Goal: Task Accomplishment & Management: Use online tool/utility

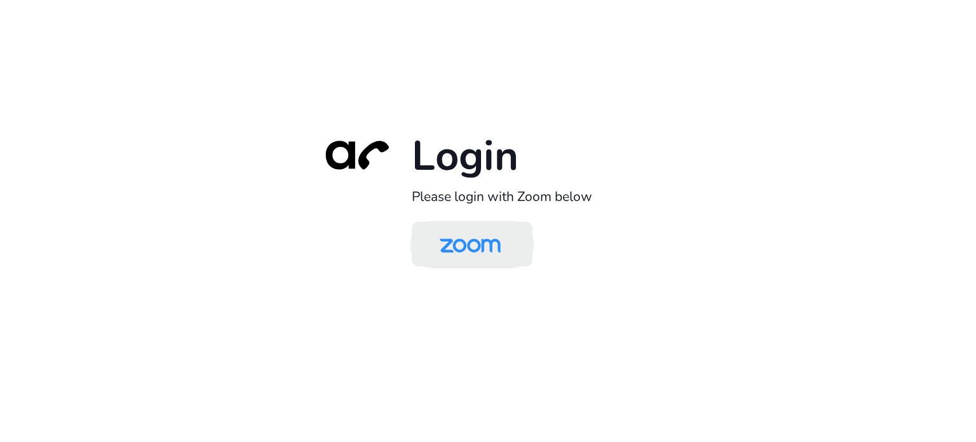
click at [485, 252] on img at bounding box center [470, 244] width 88 height 41
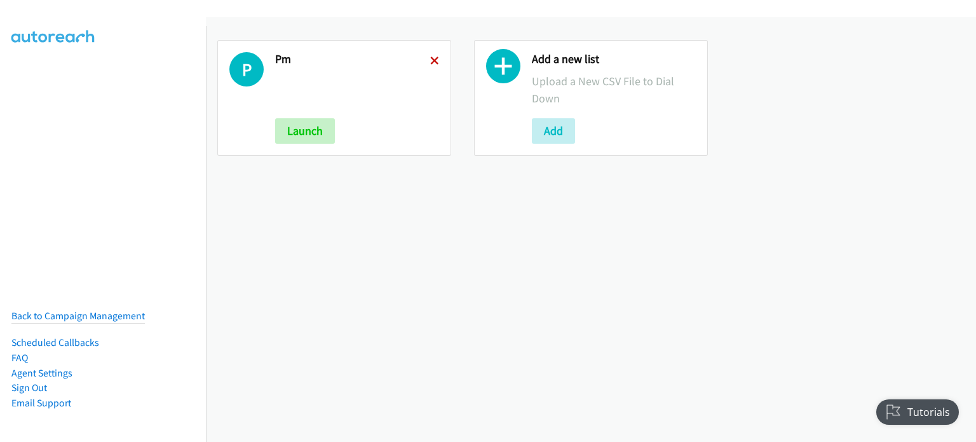
click at [433, 57] on icon at bounding box center [434, 61] width 9 height 9
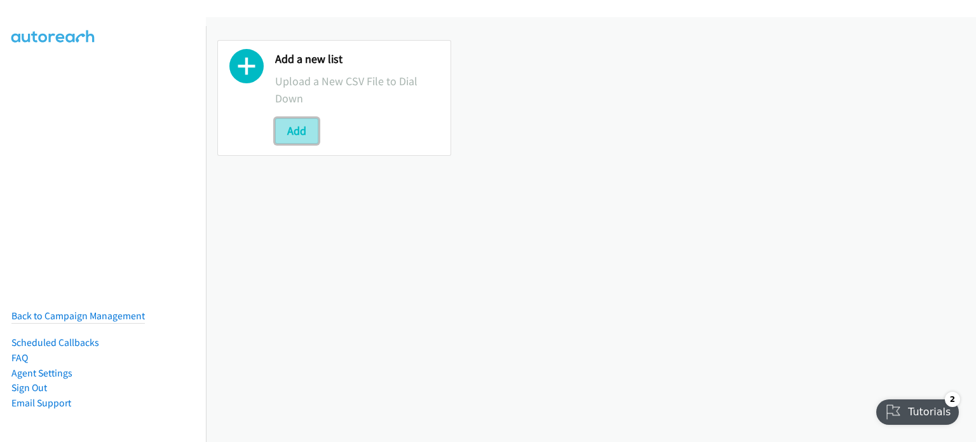
click at [298, 119] on button "Add" at bounding box center [296, 130] width 43 height 25
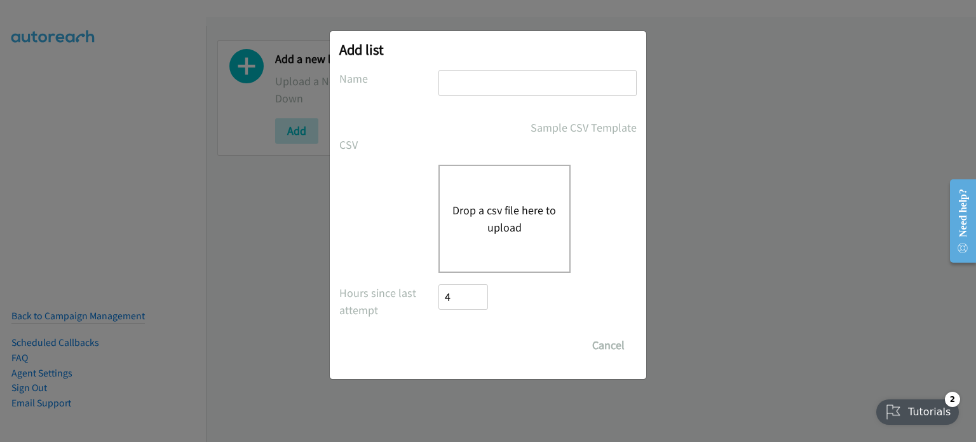
click at [498, 210] on button "Drop a csv file here to upload" at bounding box center [504, 218] width 104 height 34
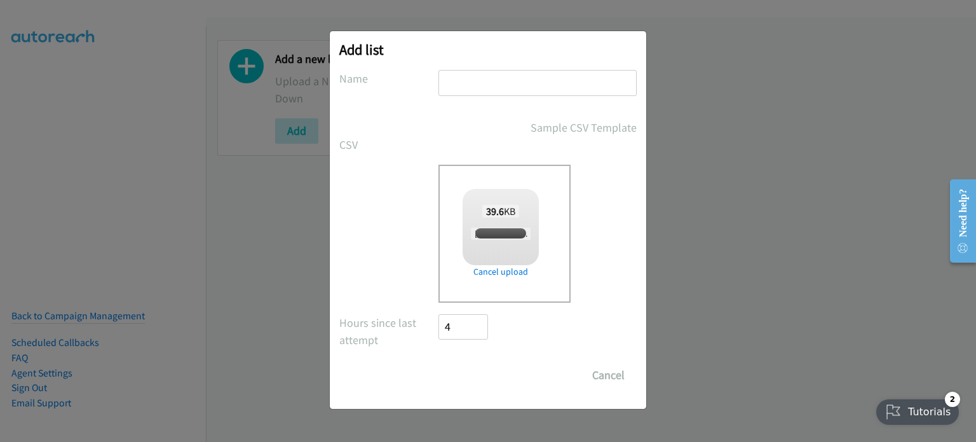
checkbox input "true"
click at [459, 81] on input "text" at bounding box center [537, 83] width 198 height 26
type input "AM"
click at [466, 383] on input "Save List" at bounding box center [471, 374] width 67 height 25
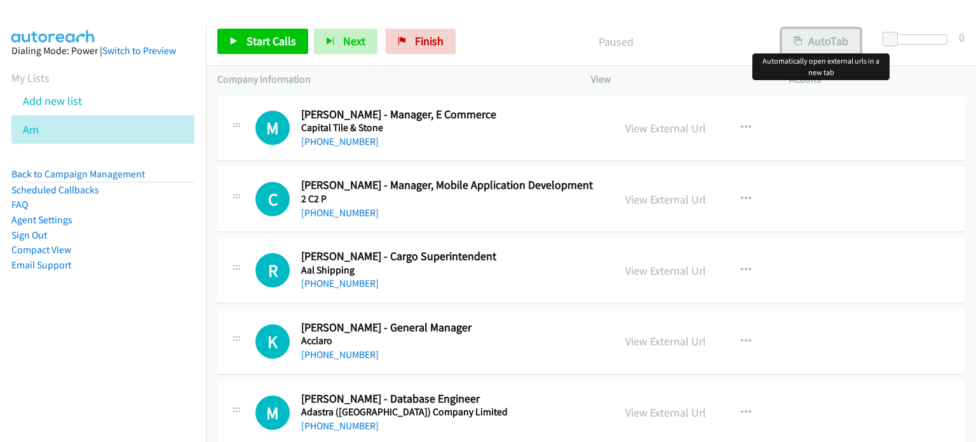
click at [803, 39] on button "AutoTab" at bounding box center [821, 41] width 79 height 25
click at [656, 127] on link "View External Url" at bounding box center [665, 128] width 81 height 15
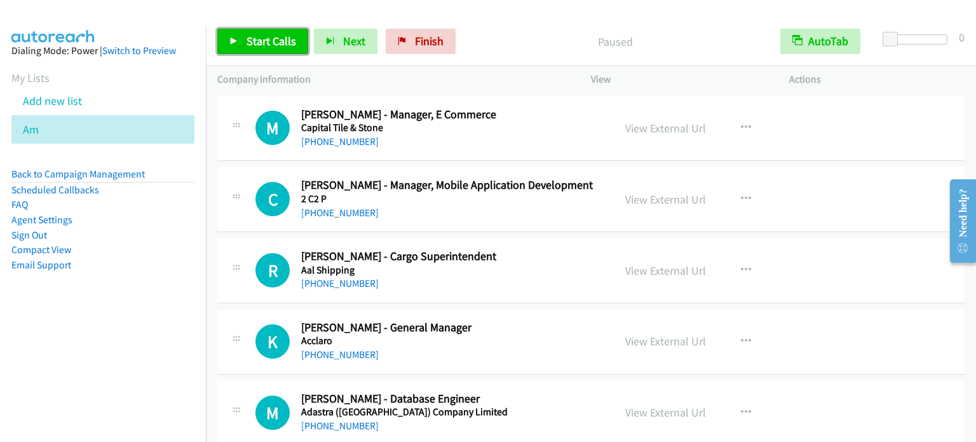
click at [273, 40] on span "Start Calls" at bounding box center [272, 41] width 50 height 15
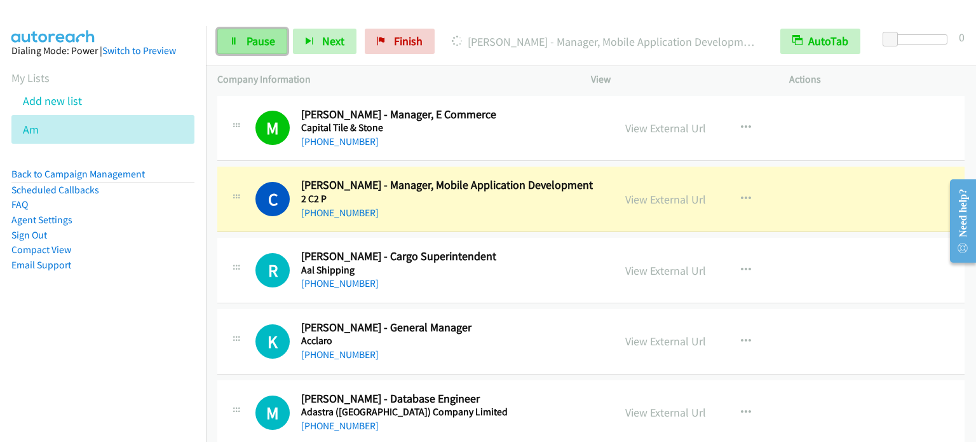
click at [237, 38] on icon at bounding box center [233, 41] width 9 height 9
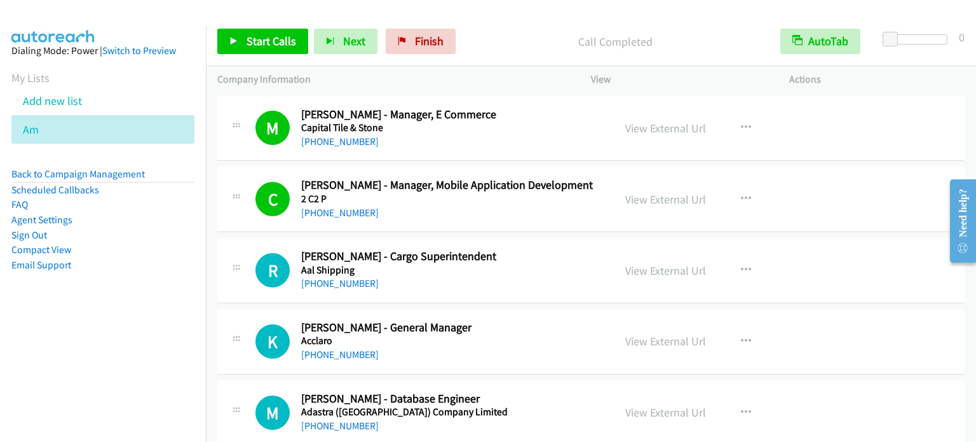
click at [121, 309] on aside "Dialing Mode: Power | Switch to Preview My Lists Add new list Am Back to Campai…" at bounding box center [103, 178] width 206 height 304
click at [140, 325] on aside "Dialing Mode: Power | Switch to Preview My Lists Add new list Am Back to Campai…" at bounding box center [103, 178] width 206 height 304
drag, startPoint x: 126, startPoint y: 280, endPoint x: 154, endPoint y: 200, distance: 84.8
click at [132, 259] on aside "Dialing Mode: Power | Switch to Preview My Lists Add new list Am Back to Campai…" at bounding box center [103, 178] width 206 height 304
click at [268, 42] on span "Start Calls" at bounding box center [272, 41] width 50 height 15
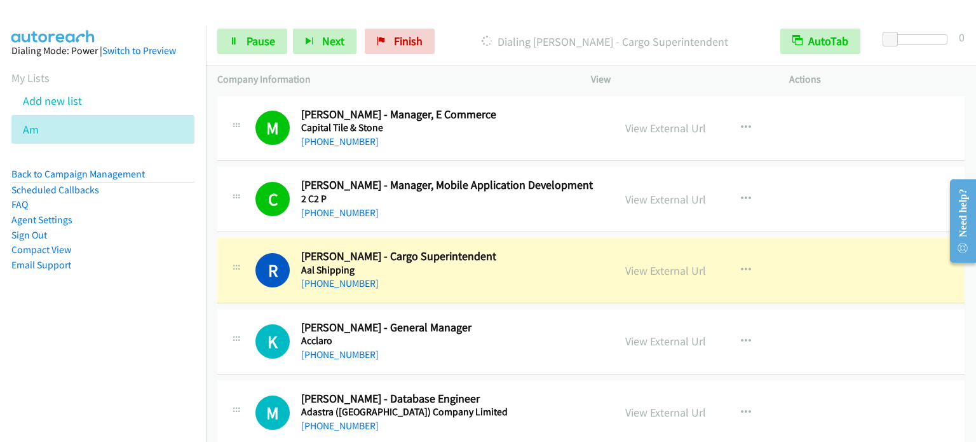
click at [124, 342] on nav "Dialing Mode: Power | Switch to Preview My Lists Add new list Am Back to Campai…" at bounding box center [103, 247] width 207 height 442
click at [140, 254] on li "Compact View" at bounding box center [102, 249] width 183 height 15
click at [238, 42] on link "Pause" at bounding box center [252, 41] width 70 height 25
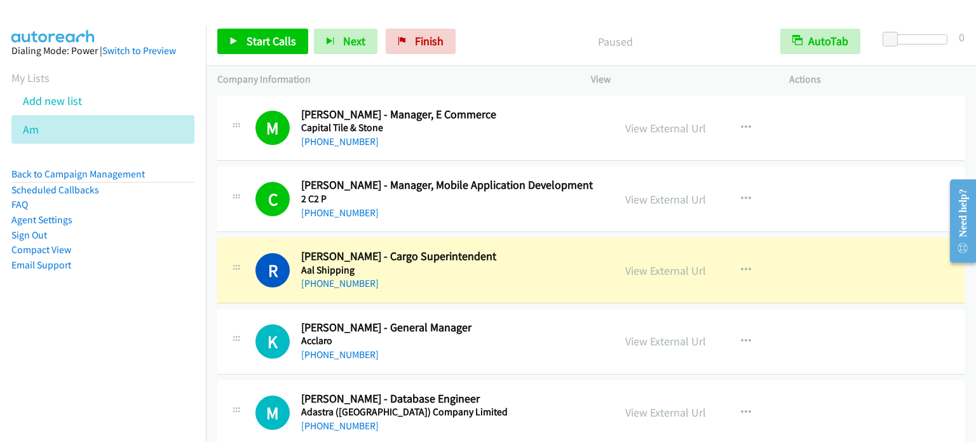
click at [142, 307] on aside "Dialing Mode: Power | Switch to Preview My Lists Add new list Am Back to Campai…" at bounding box center [103, 178] width 206 height 304
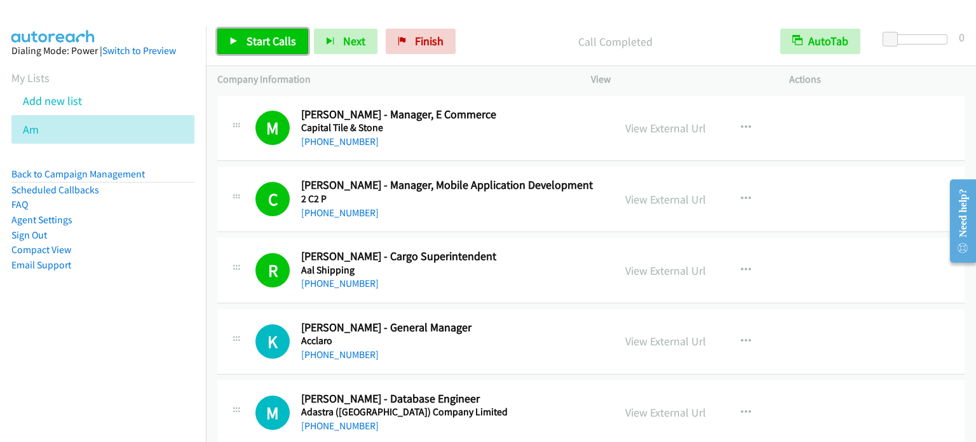
click at [267, 41] on span "Start Calls" at bounding box center [272, 41] width 50 height 15
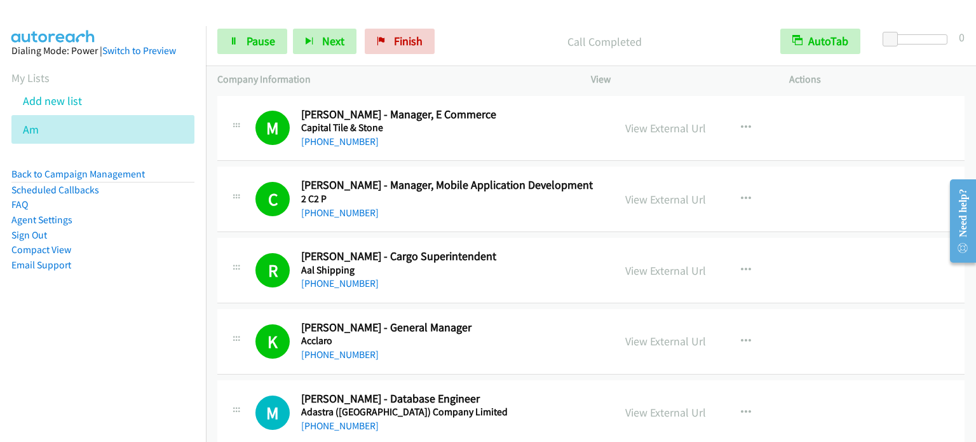
drag, startPoint x: 126, startPoint y: 302, endPoint x: 288, endPoint y: 34, distance: 313.1
click at [126, 304] on aside "Dialing Mode: Power | Switch to Preview My Lists Add new list Am Back to Campai…" at bounding box center [103, 178] width 206 height 304
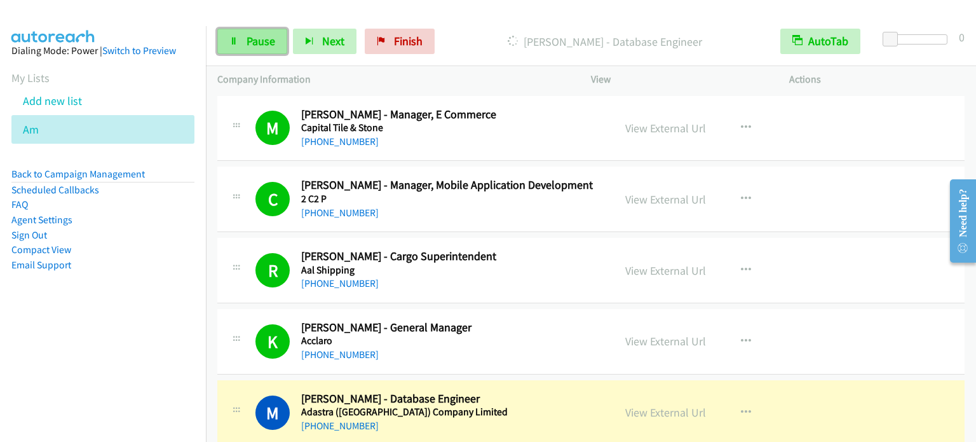
click at [248, 42] on span "Pause" at bounding box center [261, 41] width 29 height 15
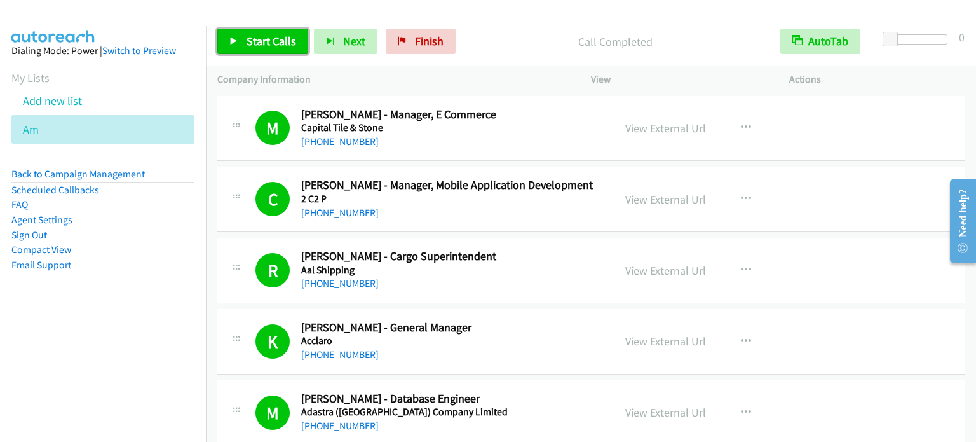
click at [283, 37] on span "Start Calls" at bounding box center [272, 41] width 50 height 15
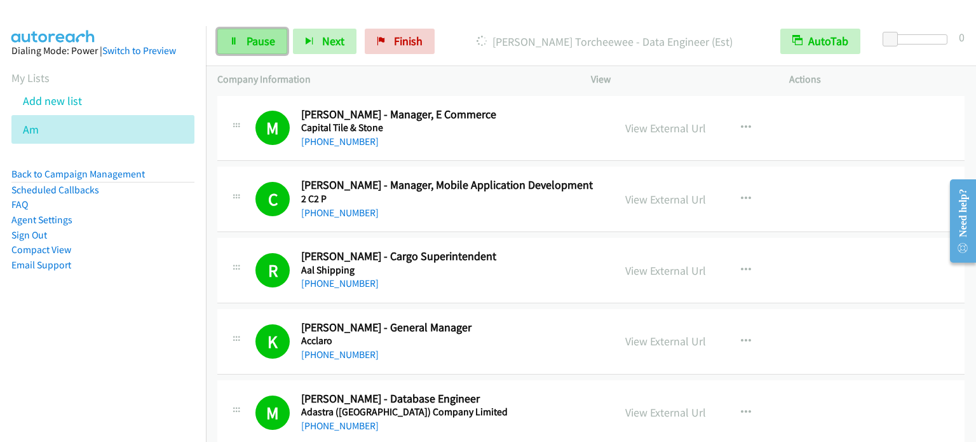
click at [266, 41] on span "Pause" at bounding box center [261, 41] width 29 height 15
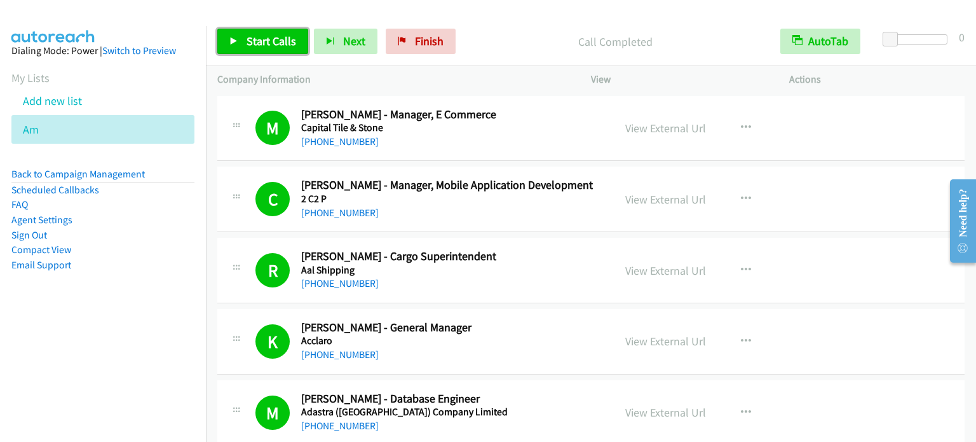
click at [259, 41] on span "Start Calls" at bounding box center [272, 41] width 50 height 15
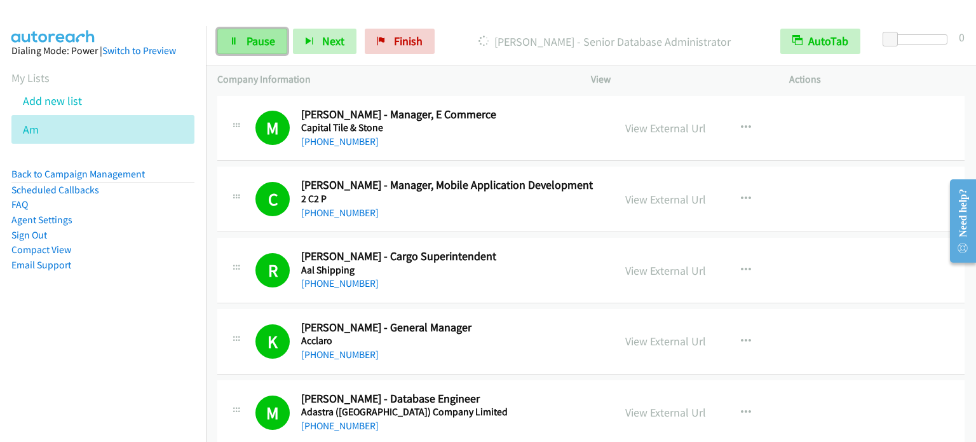
click at [238, 48] on link "Pause" at bounding box center [252, 41] width 70 height 25
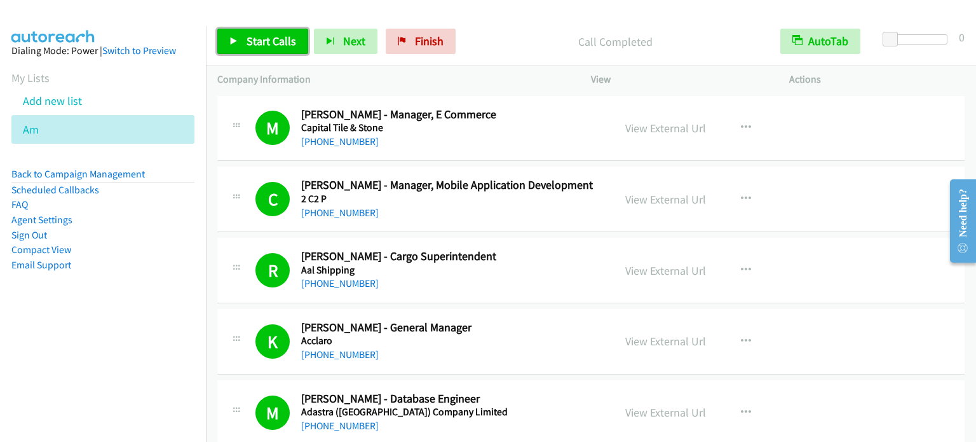
click at [275, 35] on span "Start Calls" at bounding box center [272, 41] width 50 height 15
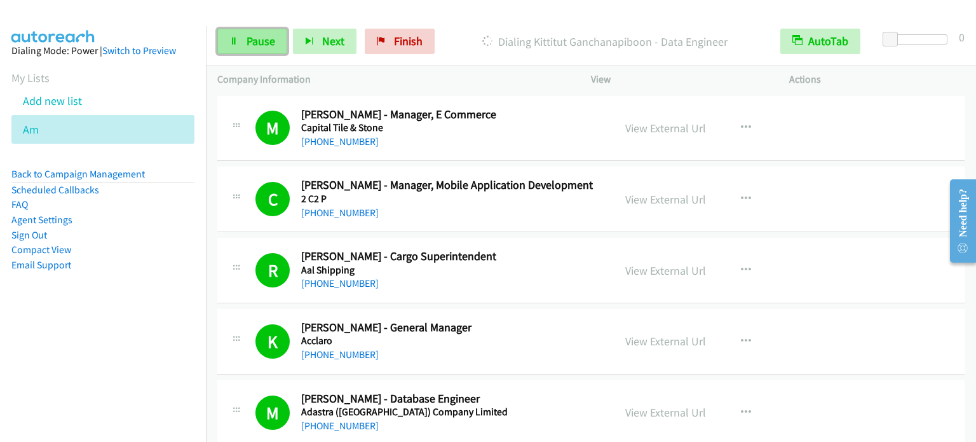
click at [261, 50] on link "Pause" at bounding box center [252, 41] width 70 height 25
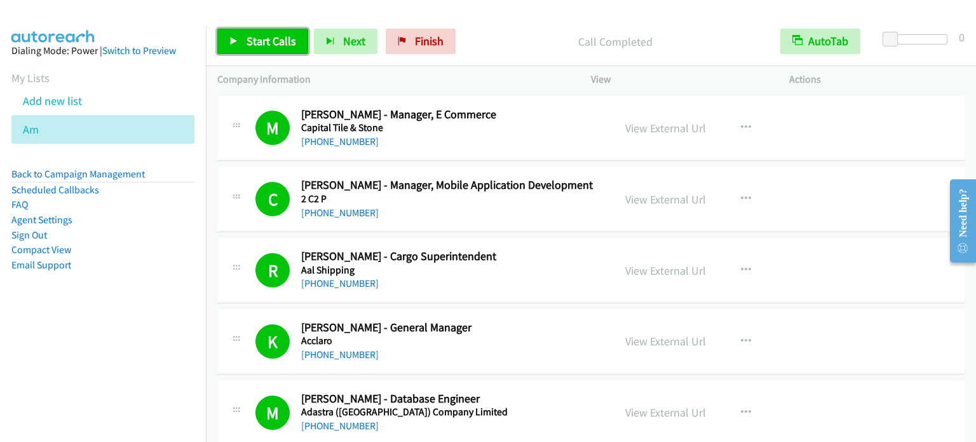
click at [262, 37] on span "Start Calls" at bounding box center [272, 41] width 50 height 15
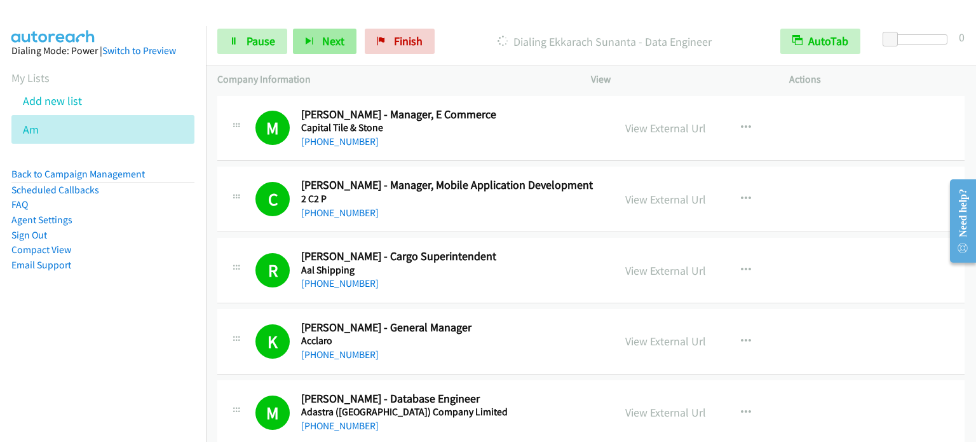
drag, startPoint x: 138, startPoint y: 316, endPoint x: 292, endPoint y: 45, distance: 311.6
click at [163, 262] on aside "Dialing Mode: Power | Switch to Preview My Lists Add new list Am Back to Campai…" at bounding box center [103, 178] width 206 height 304
click at [255, 46] on span "Pause" at bounding box center [261, 41] width 29 height 15
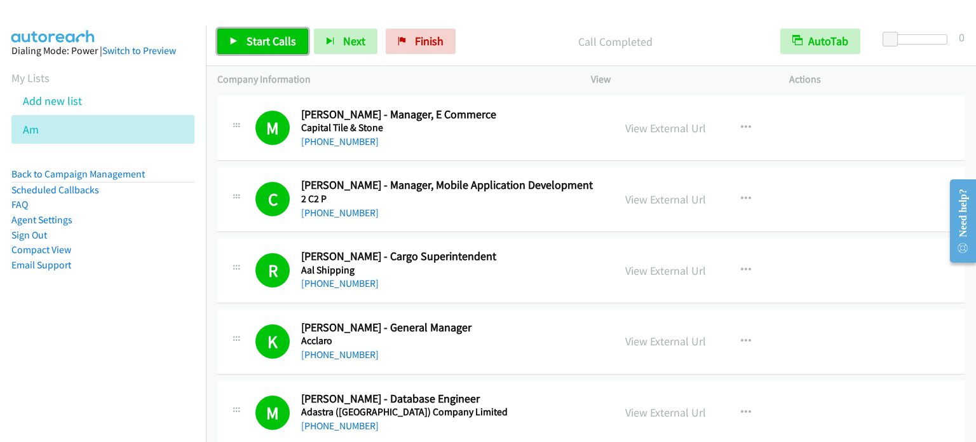
click at [287, 42] on span "Start Calls" at bounding box center [272, 41] width 50 height 15
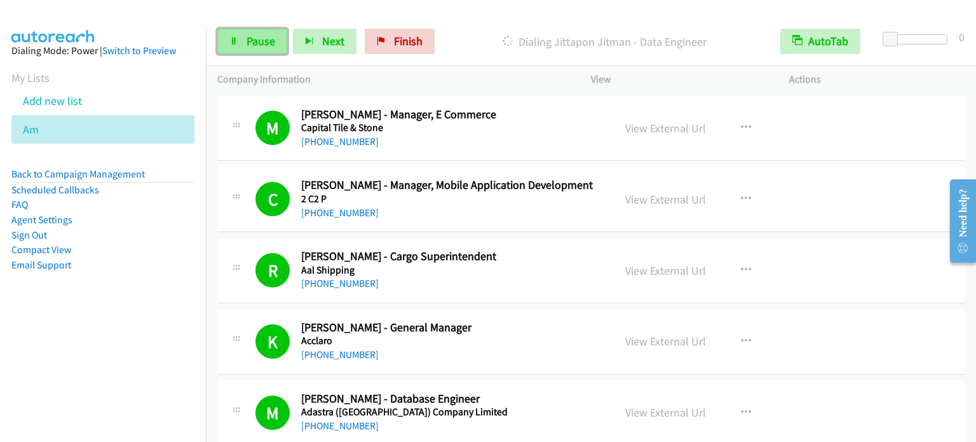
click at [261, 45] on span "Pause" at bounding box center [261, 41] width 29 height 15
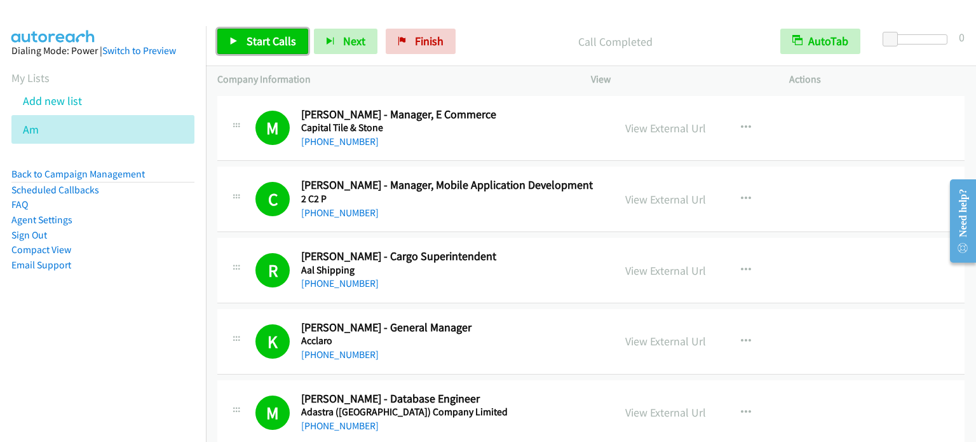
click at [252, 39] on span "Start Calls" at bounding box center [272, 41] width 50 height 15
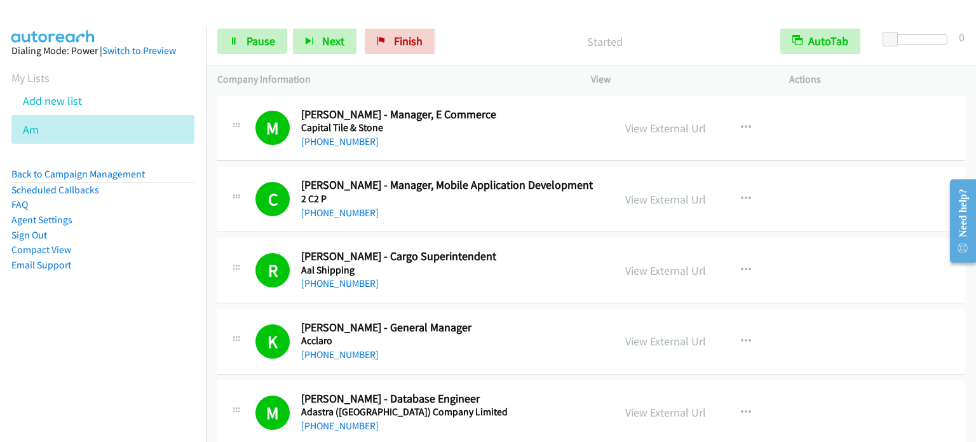
drag, startPoint x: 170, startPoint y: 257, endPoint x: 402, endPoint y: 13, distance: 336.2
click at [177, 243] on ul "Back to Campaign Management Scheduled Callbacks FAQ Agent Settings Sign Out Com…" at bounding box center [102, 218] width 183 height 105
click at [247, 42] on span "Pause" at bounding box center [261, 41] width 29 height 15
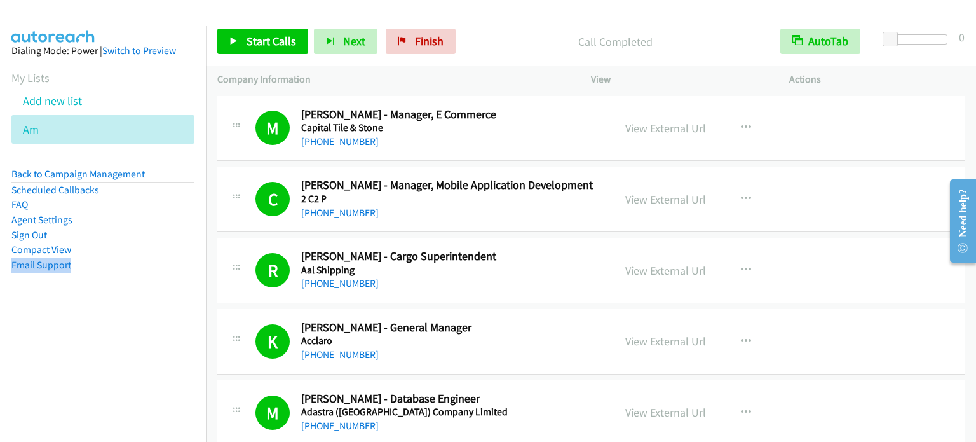
click at [33, 327] on aside "Dialing Mode: Power | Switch to Preview My Lists Add new list Am Back to Campai…" at bounding box center [103, 178] width 206 height 304
click at [743, 35] on p "Call Completed" at bounding box center [615, 41] width 285 height 17
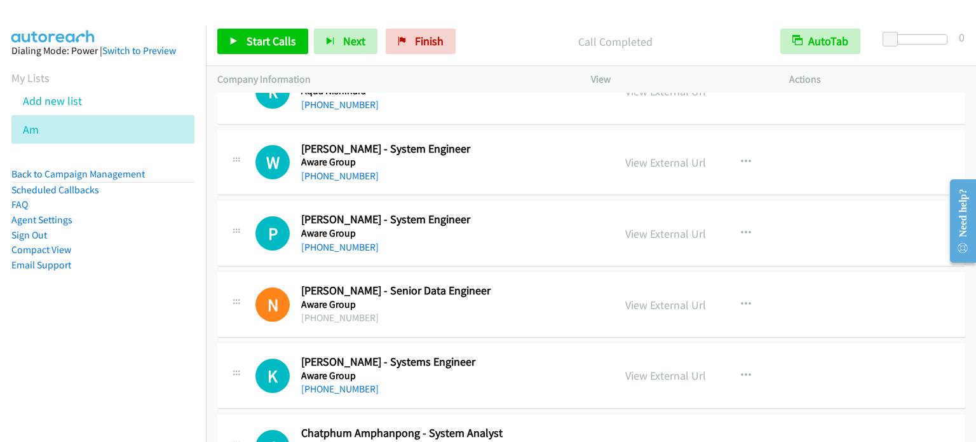
scroll to position [1267, 0]
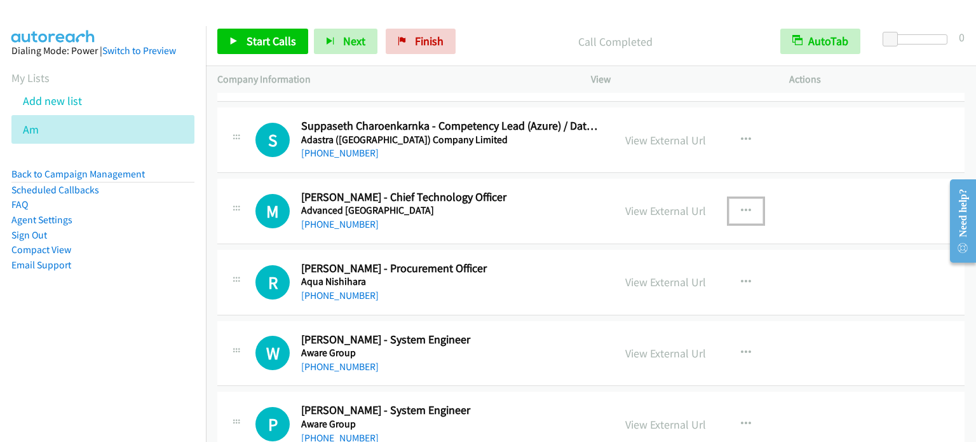
click at [741, 207] on icon "button" at bounding box center [746, 211] width 10 height 10
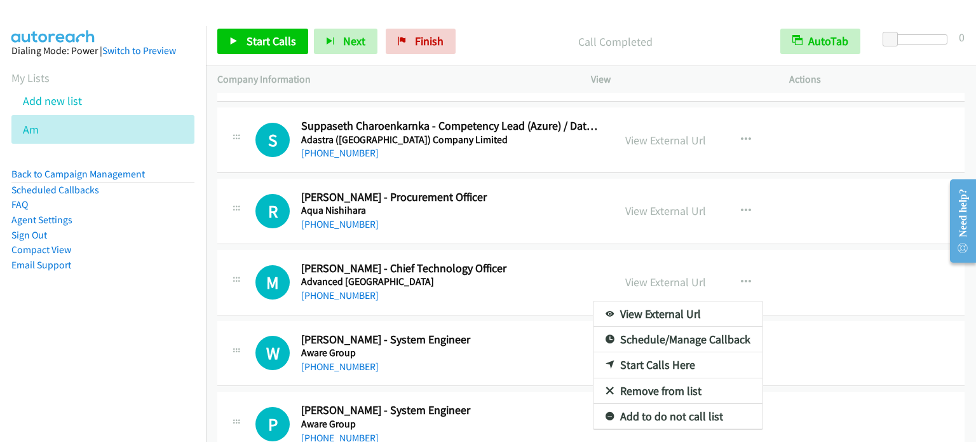
click at [643, 363] on link "Start Calls Here" at bounding box center [677, 364] width 169 height 25
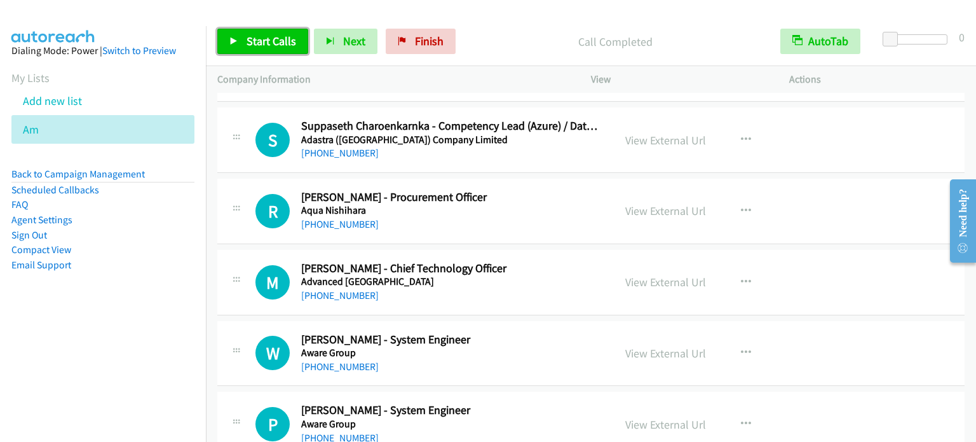
click at [281, 44] on span "Start Calls" at bounding box center [272, 41] width 50 height 15
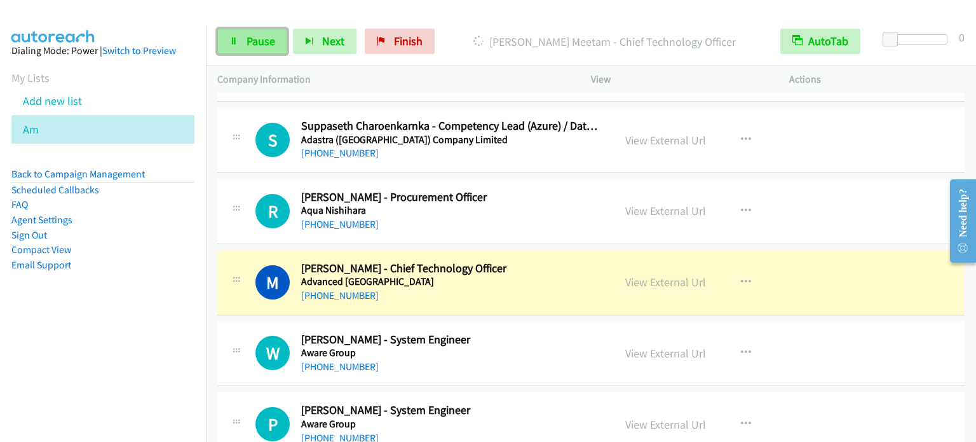
click at [259, 39] on span "Pause" at bounding box center [261, 41] width 29 height 15
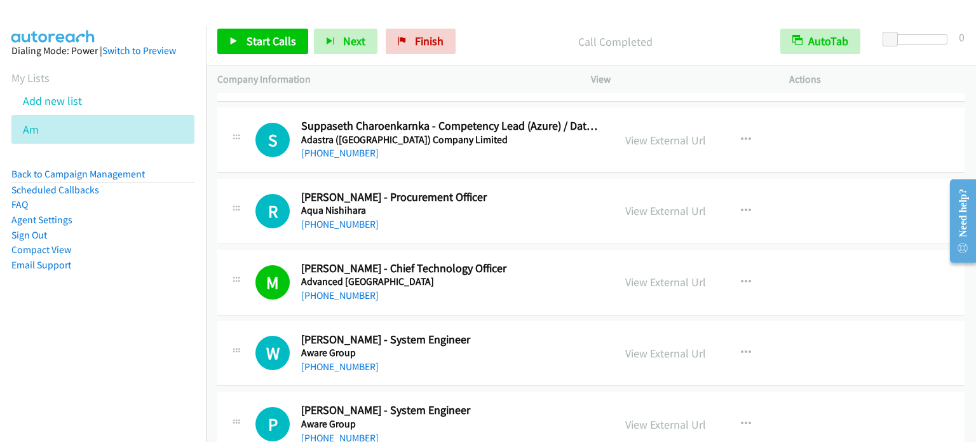
click at [132, 334] on nav "Dialing Mode: Power | Switch to Preview My Lists Add new list Am Back to Campai…" at bounding box center [103, 247] width 207 height 442
click at [252, 32] on link "Start Calls" at bounding box center [262, 41] width 91 height 25
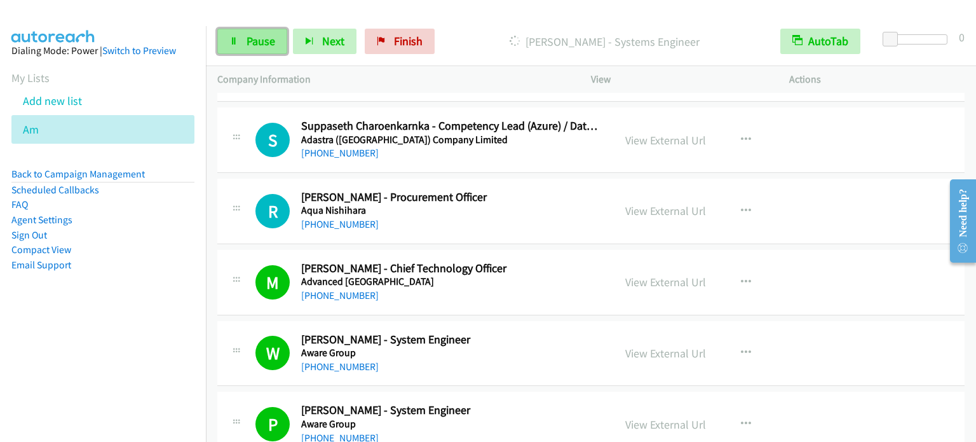
click at [264, 40] on span "Pause" at bounding box center [261, 41] width 29 height 15
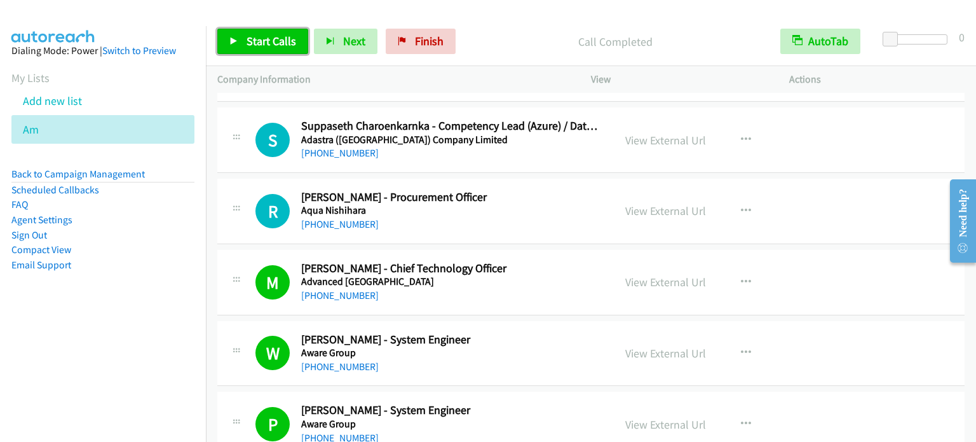
click at [255, 44] on span "Start Calls" at bounding box center [272, 41] width 50 height 15
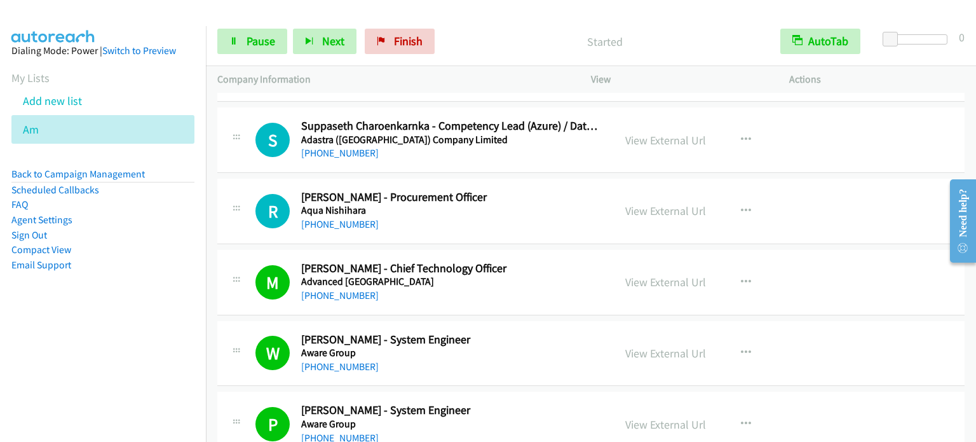
click at [142, 305] on aside "Dialing Mode: Power | Switch to Preview My Lists Add new list Am Back to Campai…" at bounding box center [103, 178] width 206 height 304
click at [259, 34] on span "Pause" at bounding box center [261, 41] width 29 height 15
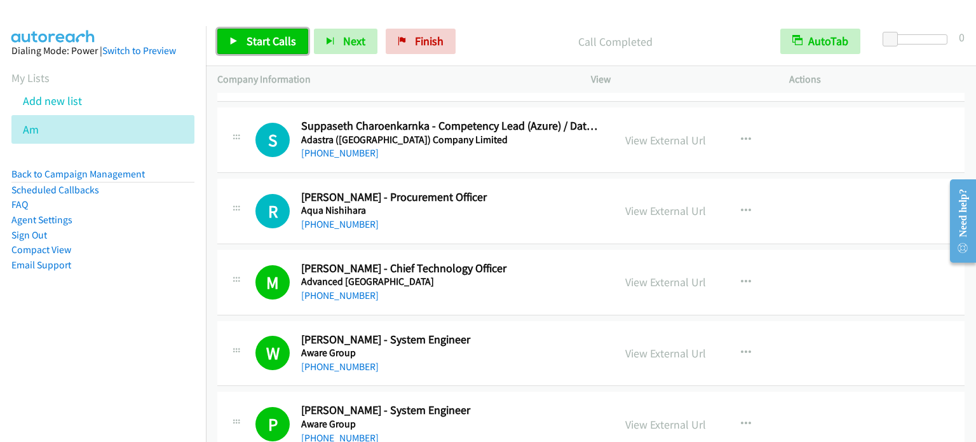
click at [265, 41] on span "Start Calls" at bounding box center [272, 41] width 50 height 15
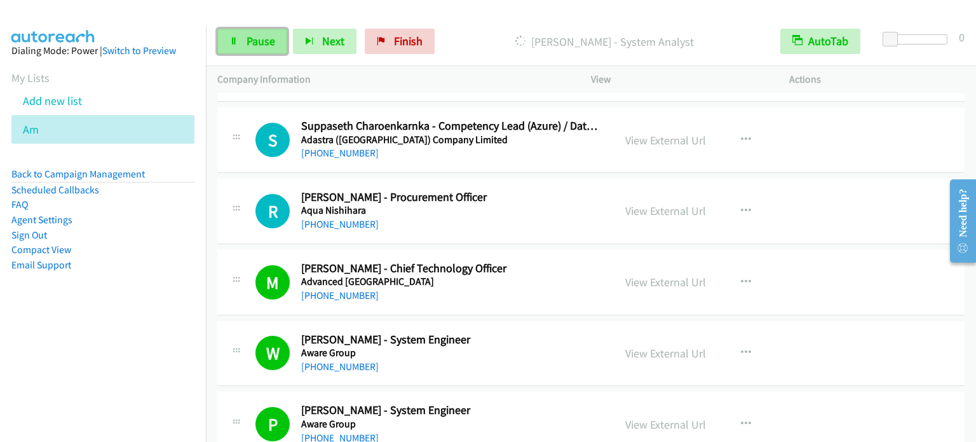
click at [254, 43] on span "Pause" at bounding box center [261, 41] width 29 height 15
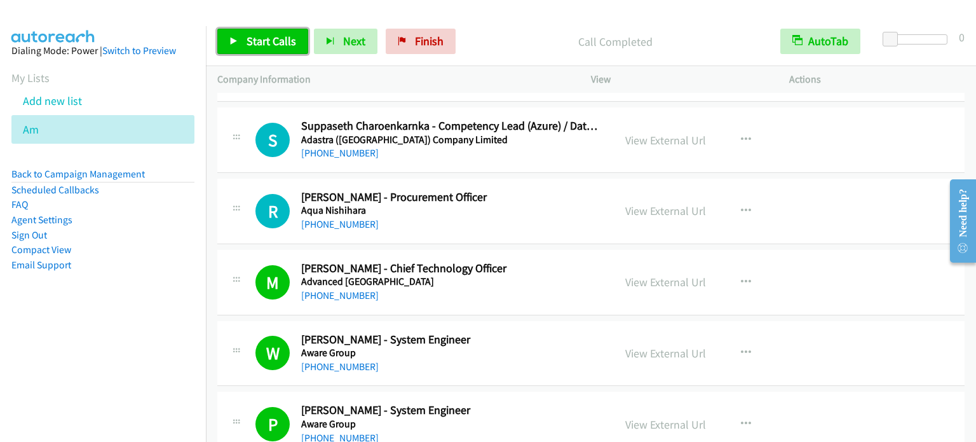
click at [262, 40] on span "Start Calls" at bounding box center [272, 41] width 50 height 15
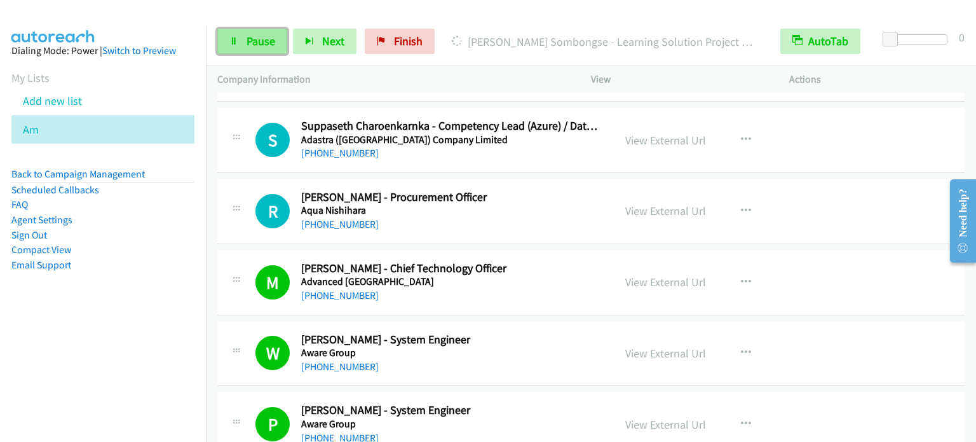
click at [263, 39] on span "Pause" at bounding box center [261, 41] width 29 height 15
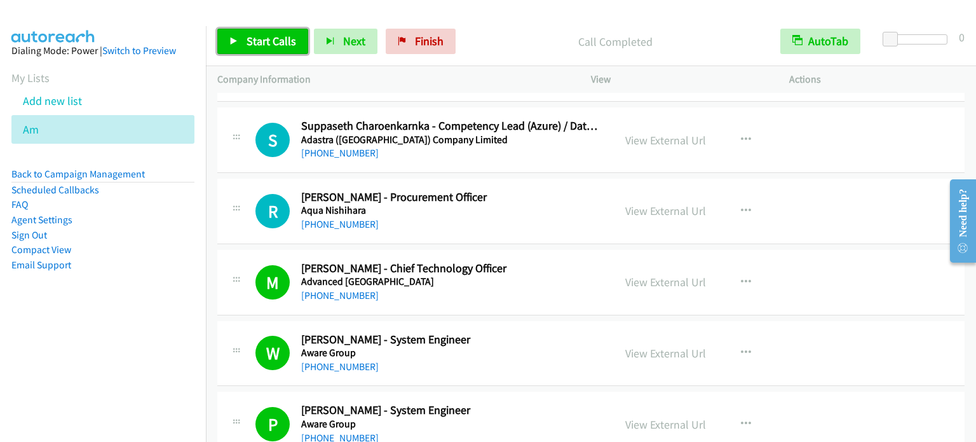
click at [287, 40] on span "Start Calls" at bounding box center [272, 41] width 50 height 15
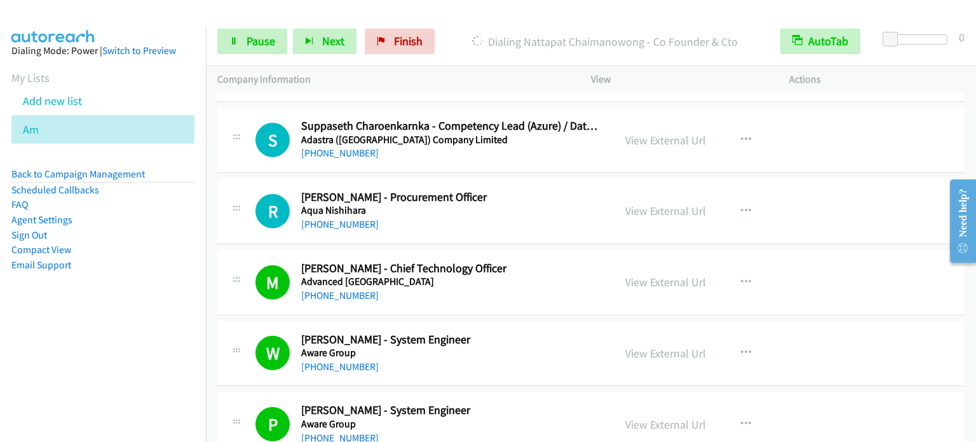
drag, startPoint x: 95, startPoint y: 316, endPoint x: 109, endPoint y: 290, distance: 29.3
click at [95, 317] on aside "Dialing Mode: Power | Switch to Preview My Lists Add new list Am Back to Campai…" at bounding box center [103, 178] width 206 height 304
click at [132, 306] on aside "Dialing Mode: Power | Switch to Preview My Lists Add new list Am Back to Campai…" at bounding box center [103, 178] width 206 height 304
click at [98, 388] on nav "Dialing Mode: Power | Switch to Preview My Lists Add new list Am Back to Campai…" at bounding box center [103, 247] width 207 height 442
click at [119, 313] on aside "Dialing Mode: Power | Switch to Preview My Lists Add new list Am Back to Campai…" at bounding box center [103, 178] width 206 height 304
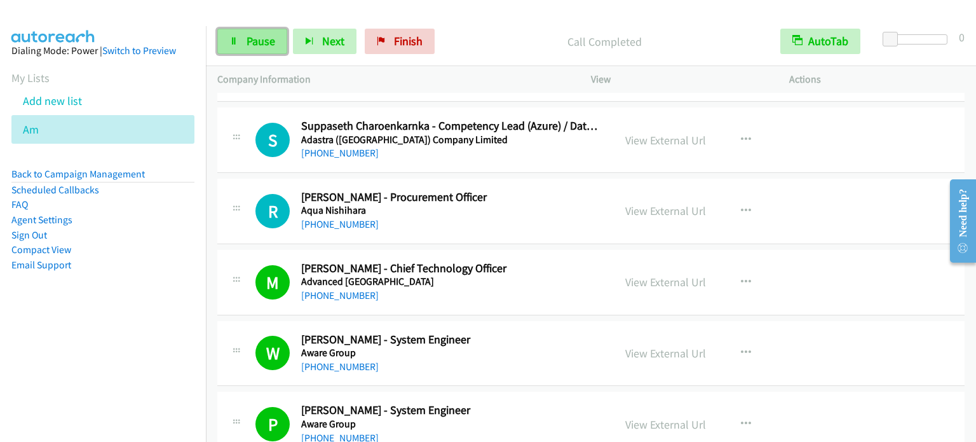
click at [275, 37] on link "Pause" at bounding box center [252, 41] width 70 height 25
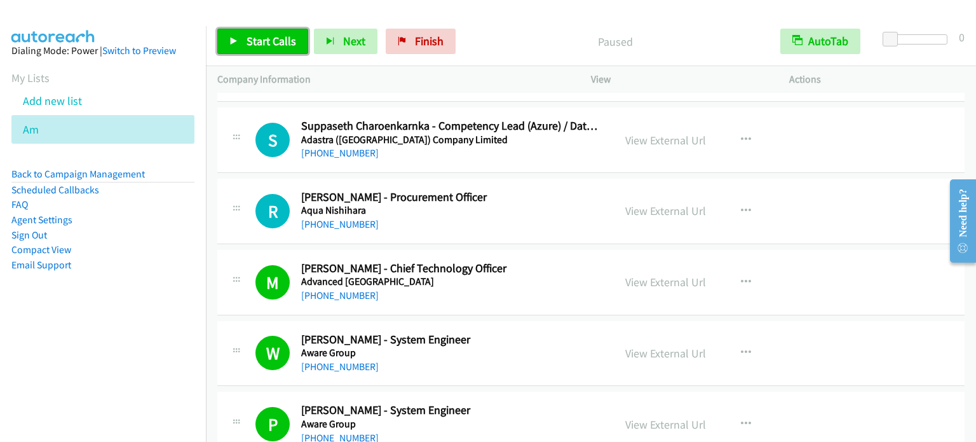
click at [258, 43] on span "Start Calls" at bounding box center [272, 41] width 50 height 15
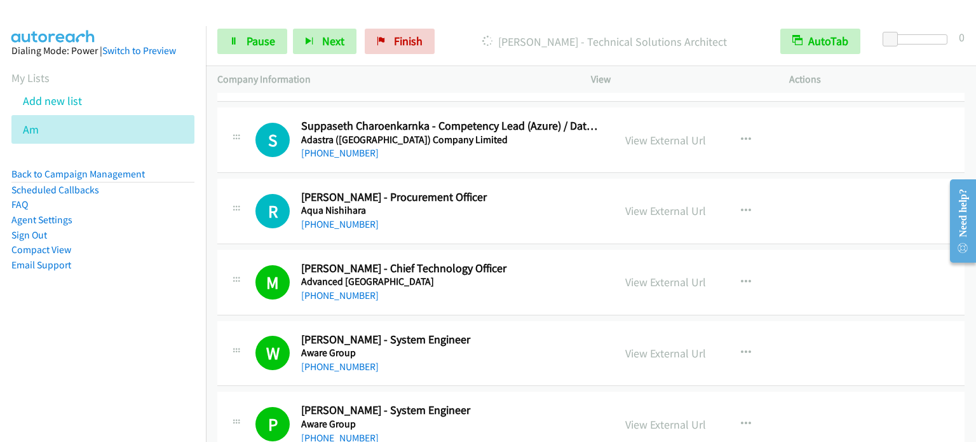
click at [178, 298] on aside "Dialing Mode: Power | Switch to Preview My Lists Add new list Am Back to Campai…" at bounding box center [103, 178] width 206 height 304
click at [249, 45] on span "Pause" at bounding box center [261, 41] width 29 height 15
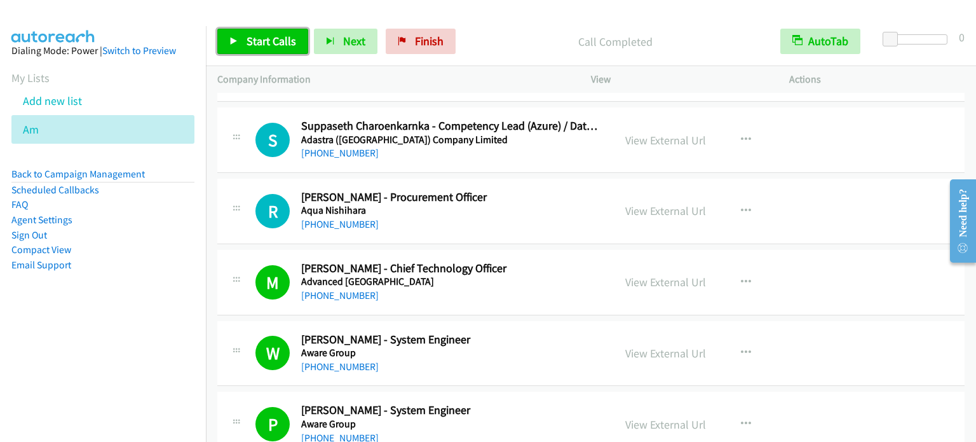
click at [264, 43] on span "Start Calls" at bounding box center [272, 41] width 50 height 15
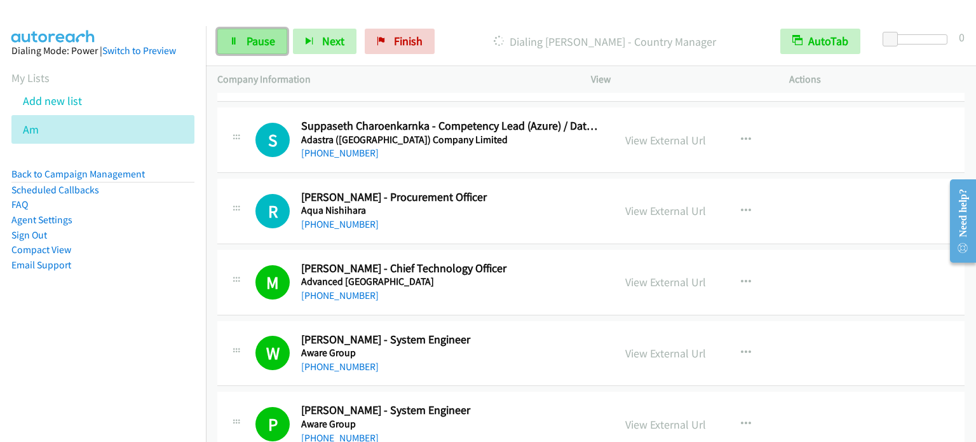
click at [249, 50] on link "Pause" at bounding box center [252, 41] width 70 height 25
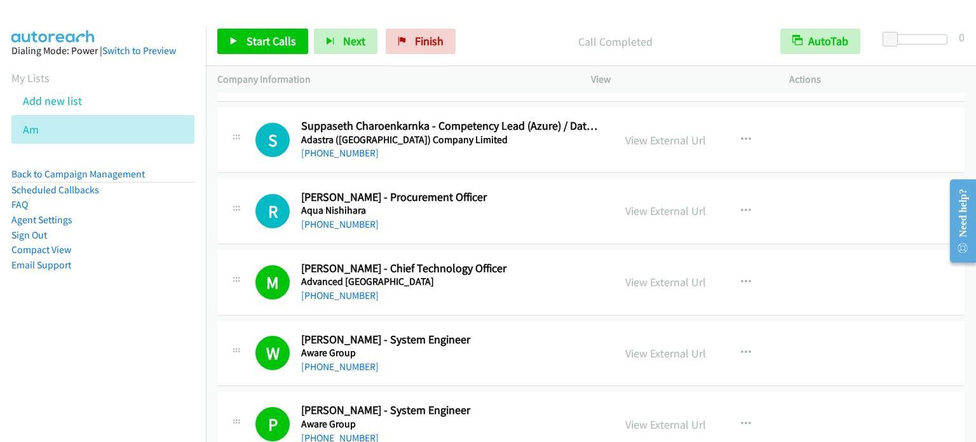
drag, startPoint x: 89, startPoint y: 337, endPoint x: 255, endPoint y: 109, distance: 281.5
click at [92, 336] on nav "Dialing Mode: Power | Switch to Preview My Lists Add new list Am Back to Campai…" at bounding box center [103, 247] width 207 height 442
click at [258, 48] on link "Start Calls" at bounding box center [262, 41] width 91 height 25
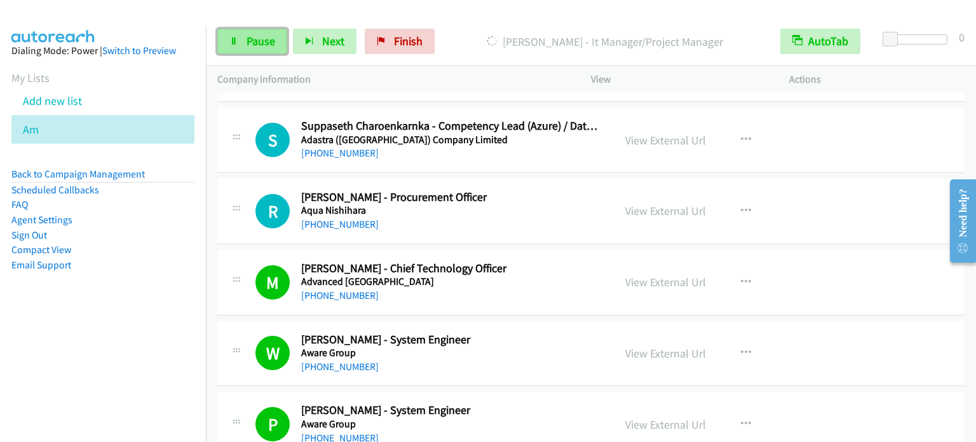
click at [257, 43] on span "Pause" at bounding box center [261, 41] width 29 height 15
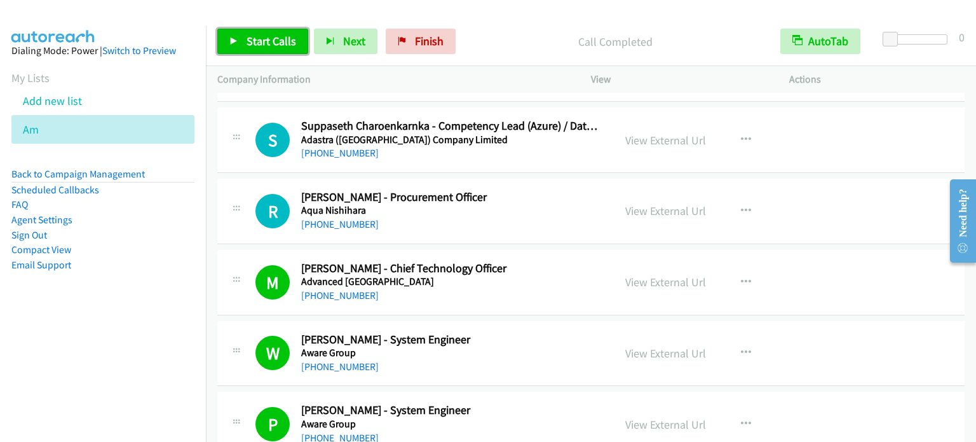
click at [251, 38] on span "Start Calls" at bounding box center [272, 41] width 50 height 15
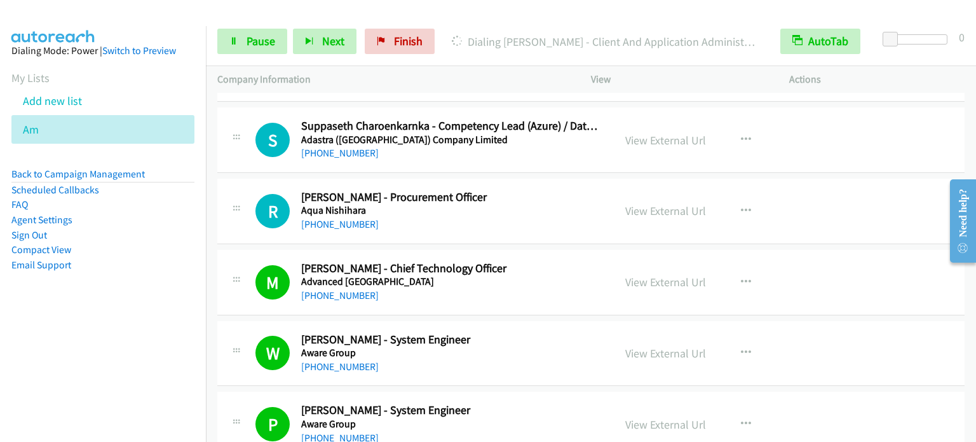
drag, startPoint x: 138, startPoint y: 297, endPoint x: 166, endPoint y: 262, distance: 44.3
click at [142, 294] on aside "Dialing Mode: Power | Switch to Preview My Lists Add new list Am Back to Campai…" at bounding box center [103, 178] width 206 height 304
click at [257, 39] on span "Pause" at bounding box center [261, 41] width 29 height 15
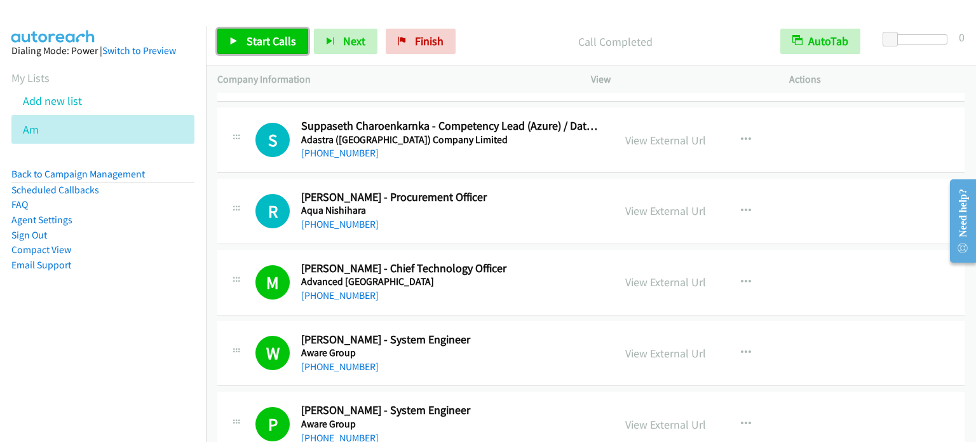
click at [273, 40] on span "Start Calls" at bounding box center [272, 41] width 50 height 15
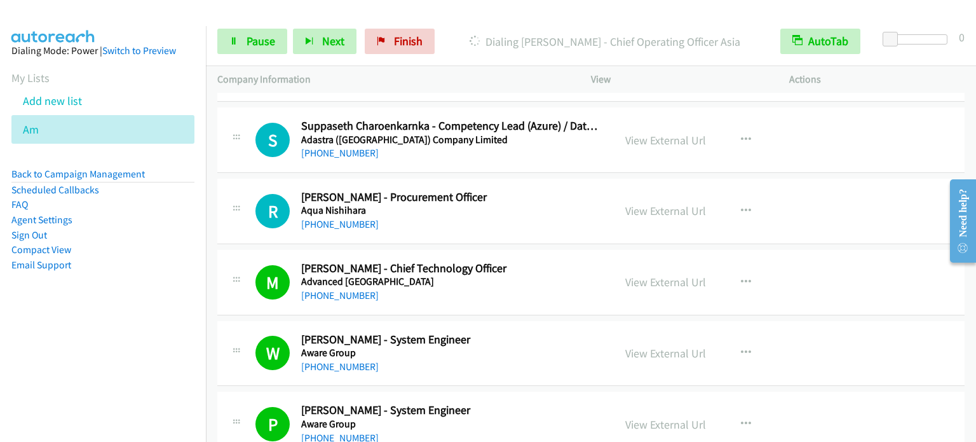
click at [137, 305] on aside "Dialing Mode: Power | Switch to Preview My Lists Add new list Am Back to Campai…" at bounding box center [103, 178] width 206 height 304
click at [239, 43] on link "Pause" at bounding box center [252, 41] width 70 height 25
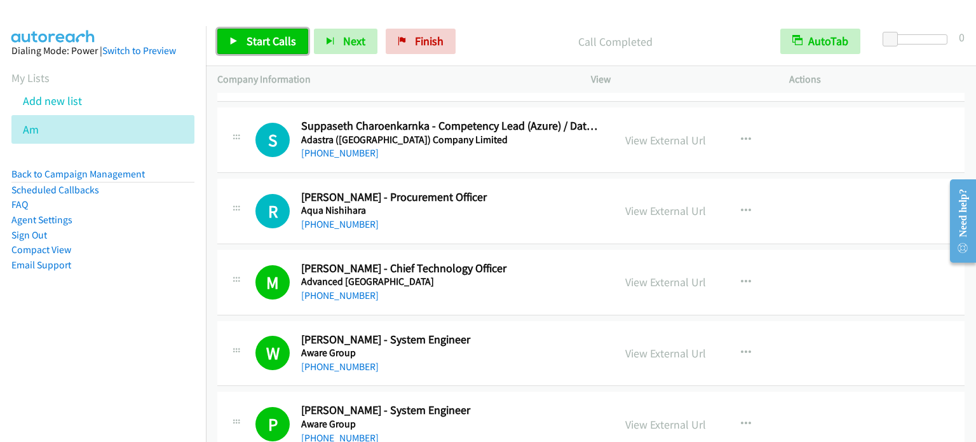
click at [283, 38] on span "Start Calls" at bounding box center [272, 41] width 50 height 15
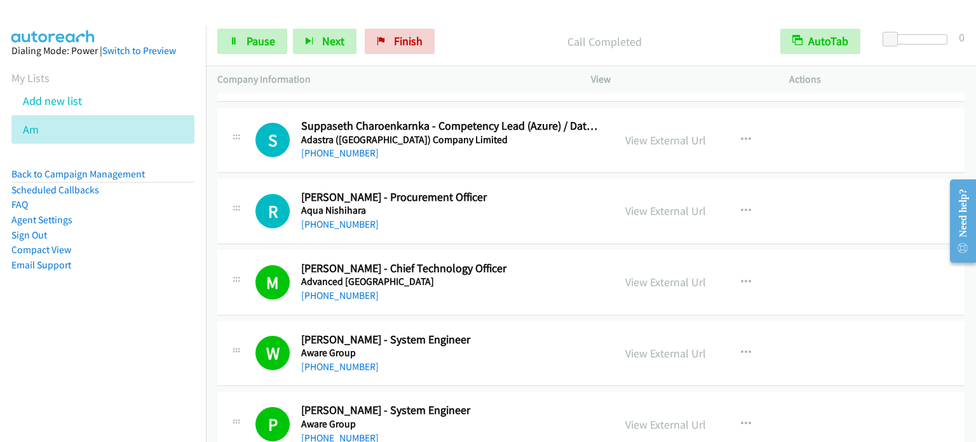
click at [150, 276] on aside "Dialing Mode: Power | Switch to Preview My Lists Add new list Am Back to Campai…" at bounding box center [103, 178] width 206 height 304
click at [177, 288] on aside "Dialing Mode: Power | Switch to Preview My Lists Add new list Am Back to Campai…" at bounding box center [103, 178] width 206 height 304
click at [256, 40] on span "Pause" at bounding box center [261, 41] width 29 height 15
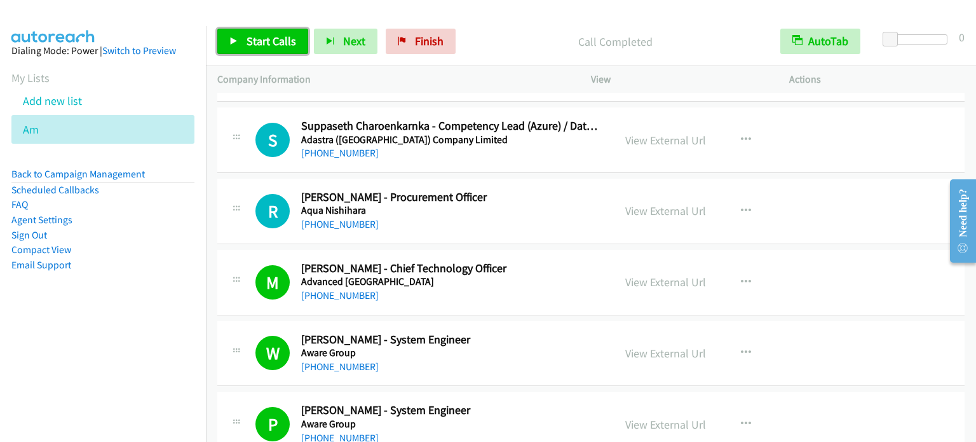
click at [269, 37] on span "Start Calls" at bounding box center [272, 41] width 50 height 15
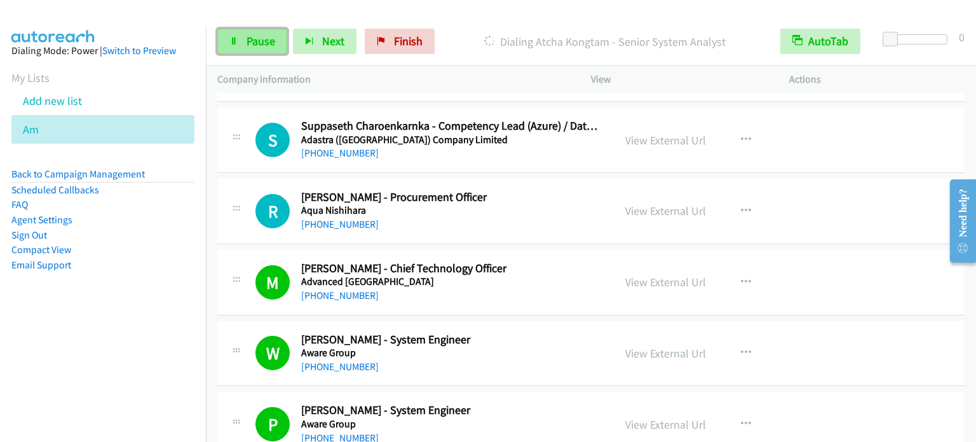
click at [257, 41] on span "Pause" at bounding box center [261, 41] width 29 height 15
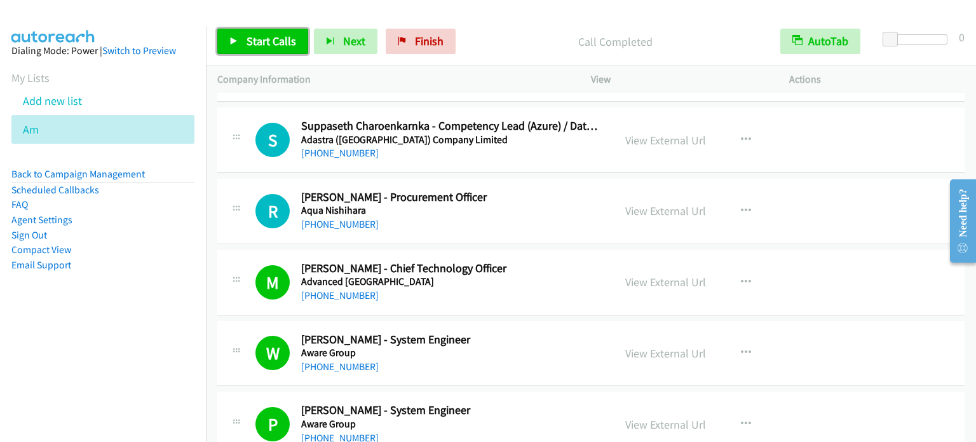
click at [273, 35] on span "Start Calls" at bounding box center [272, 41] width 50 height 15
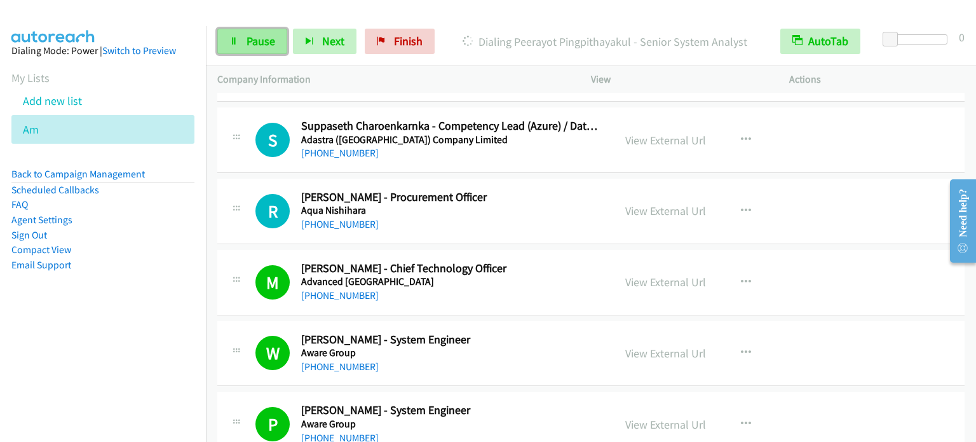
click at [265, 44] on span "Pause" at bounding box center [261, 41] width 29 height 15
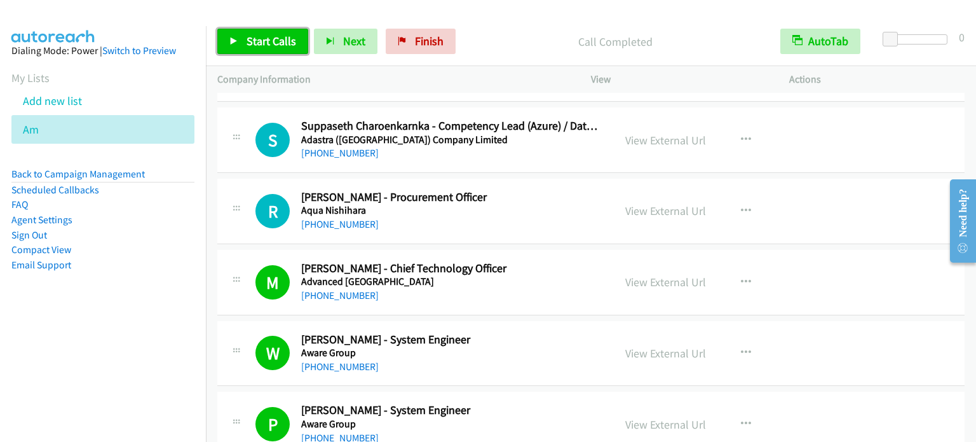
click at [255, 49] on link "Start Calls" at bounding box center [262, 41] width 91 height 25
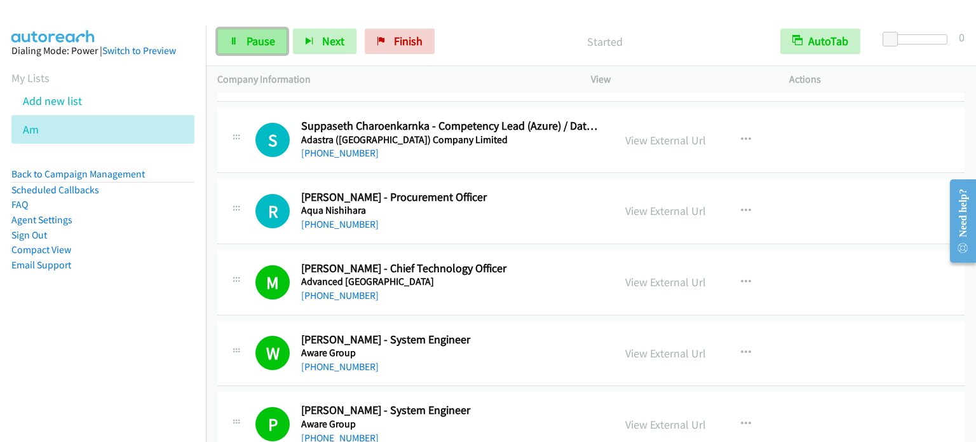
click at [262, 43] on span "Pause" at bounding box center [261, 41] width 29 height 15
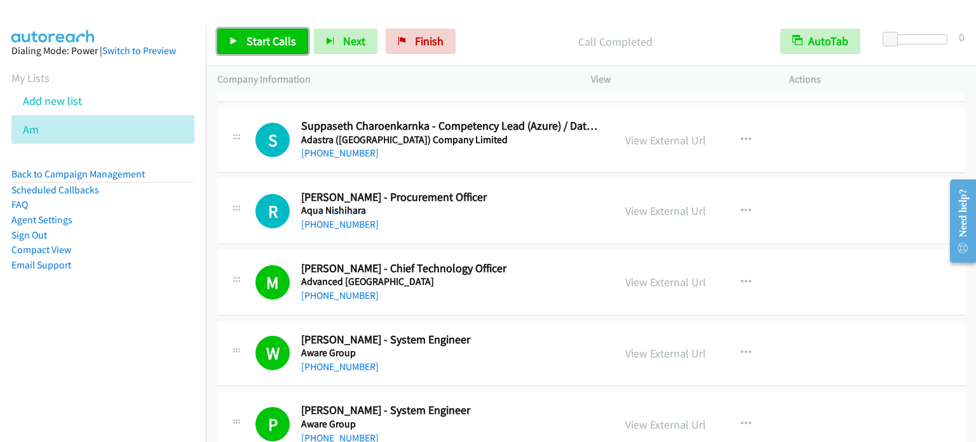
click at [281, 40] on span "Start Calls" at bounding box center [272, 41] width 50 height 15
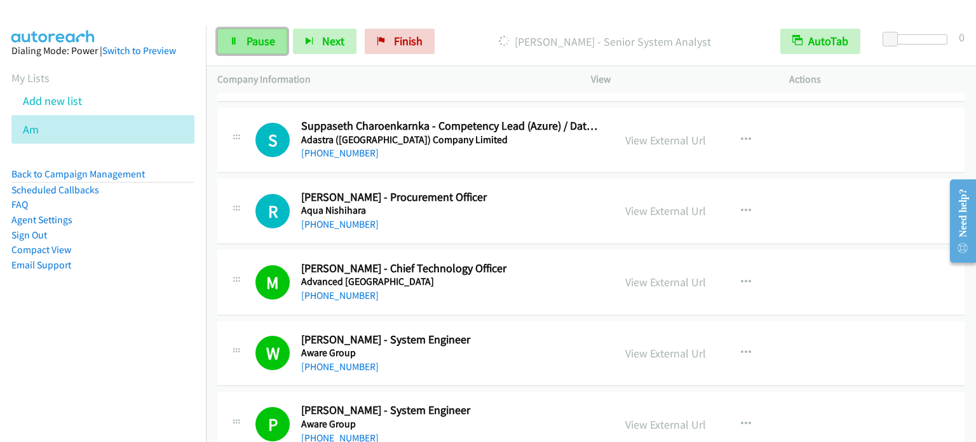
click at [263, 43] on span "Pause" at bounding box center [261, 41] width 29 height 15
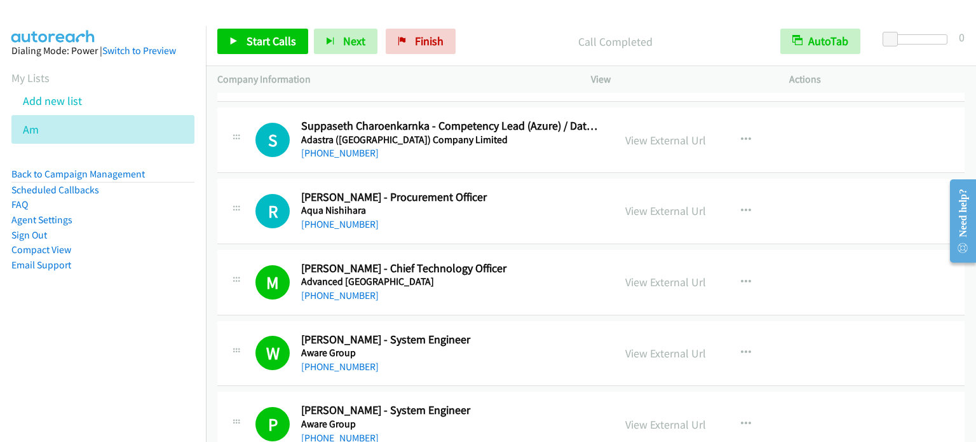
drag, startPoint x: 179, startPoint y: 264, endPoint x: 186, endPoint y: 188, distance: 76.6
click at [179, 264] on li "Email Support" at bounding box center [102, 264] width 183 height 15
click at [272, 40] on span "Start Calls" at bounding box center [272, 41] width 50 height 15
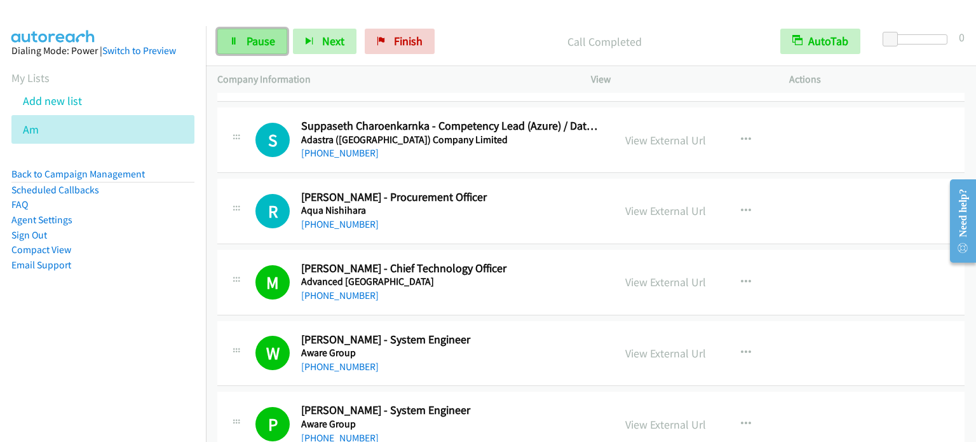
click at [233, 43] on icon at bounding box center [233, 41] width 9 height 9
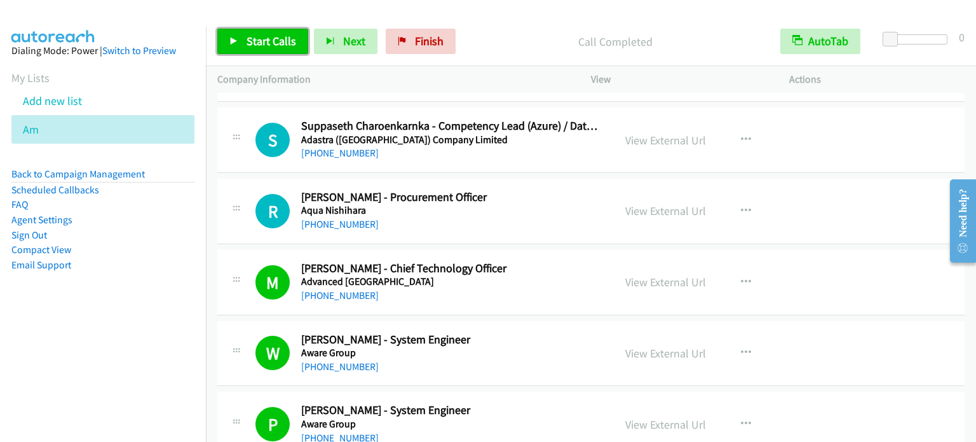
click at [263, 42] on span "Start Calls" at bounding box center [272, 41] width 50 height 15
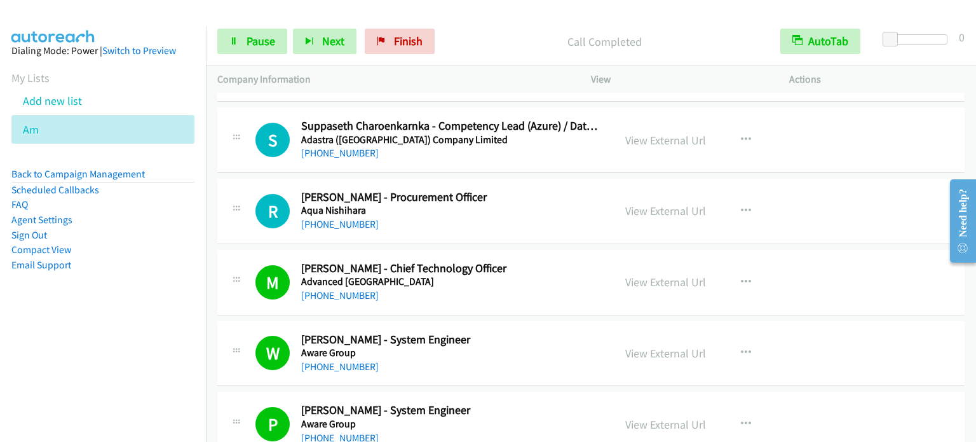
drag, startPoint x: 152, startPoint y: 279, endPoint x: 208, endPoint y: 223, distance: 79.5
click at [156, 276] on aside "Dialing Mode: Power | Switch to Preview My Lists Add new list Am Back to Campai…" at bounding box center [103, 178] width 206 height 304
click at [267, 44] on span "Pause" at bounding box center [261, 41] width 29 height 15
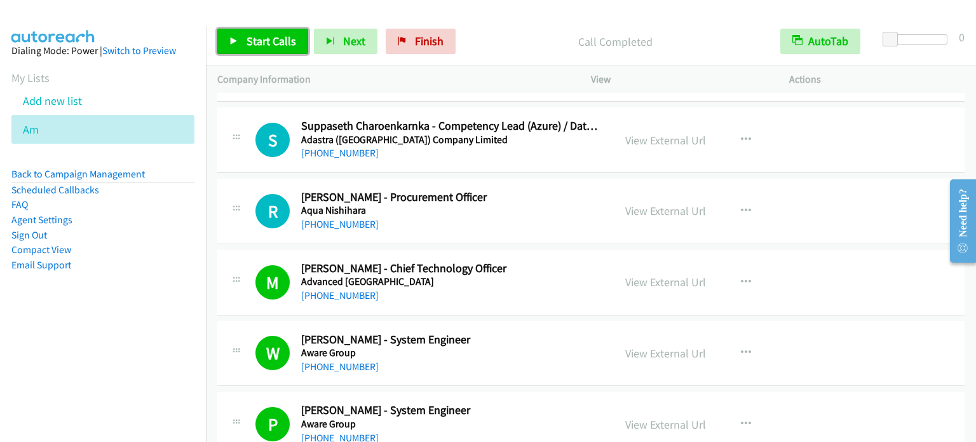
click at [266, 41] on span "Start Calls" at bounding box center [272, 41] width 50 height 15
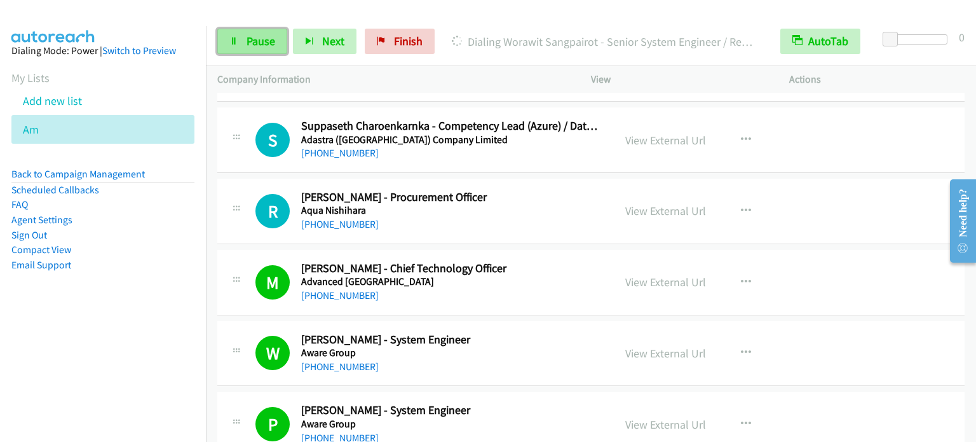
click at [258, 41] on span "Pause" at bounding box center [261, 41] width 29 height 15
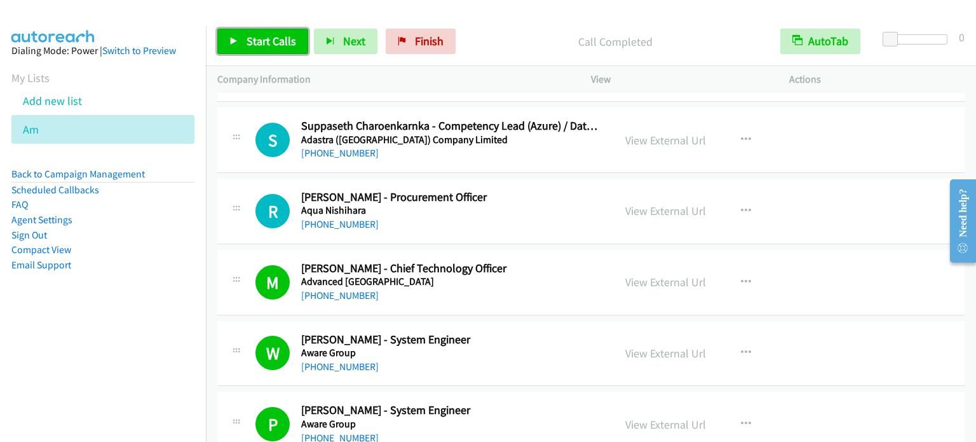
click at [275, 40] on span "Start Calls" at bounding box center [272, 41] width 50 height 15
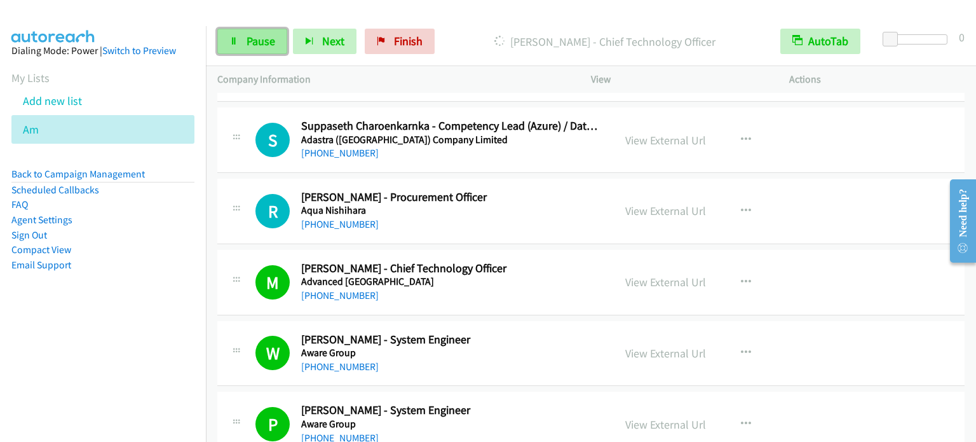
click at [257, 37] on span "Pause" at bounding box center [261, 41] width 29 height 15
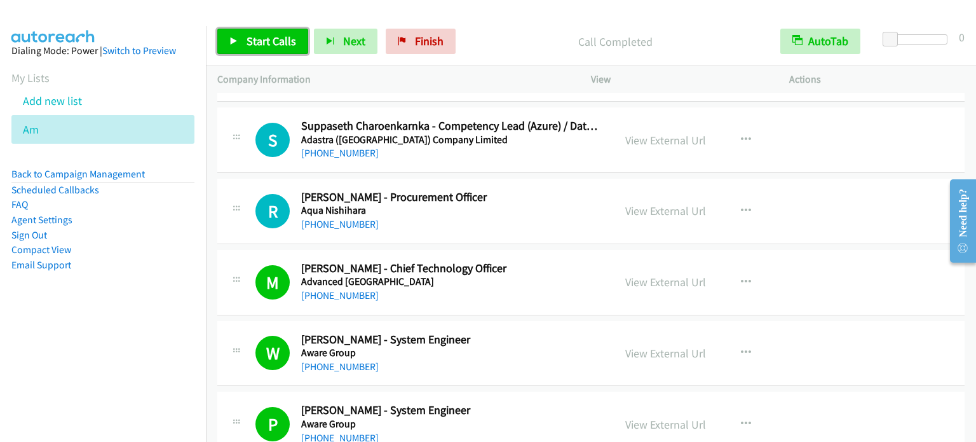
click at [271, 36] on span "Start Calls" at bounding box center [272, 41] width 50 height 15
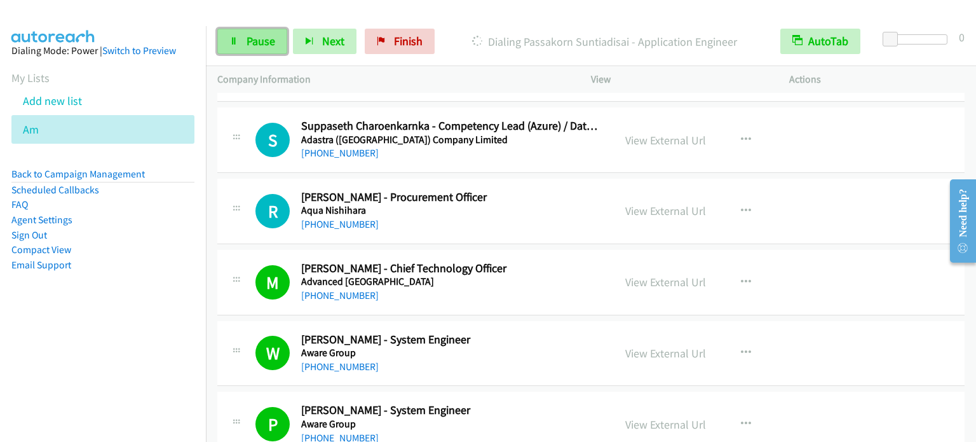
click at [249, 34] on span "Pause" at bounding box center [261, 41] width 29 height 15
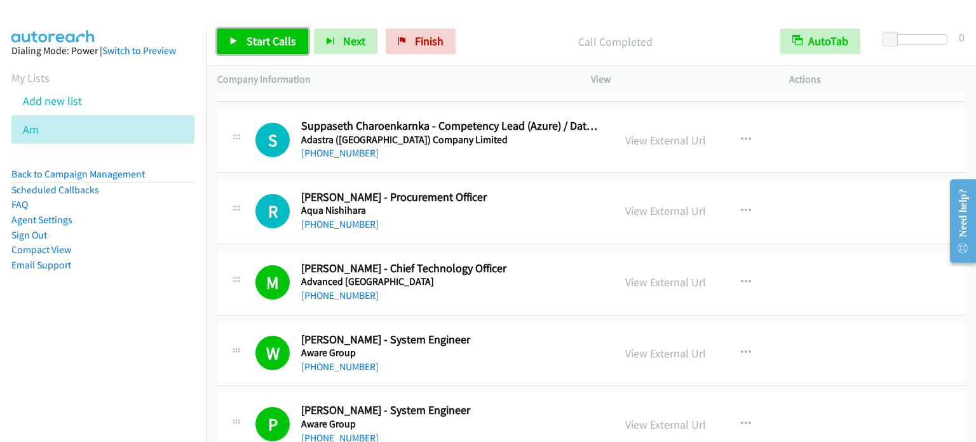
click at [250, 39] on span "Start Calls" at bounding box center [272, 41] width 50 height 15
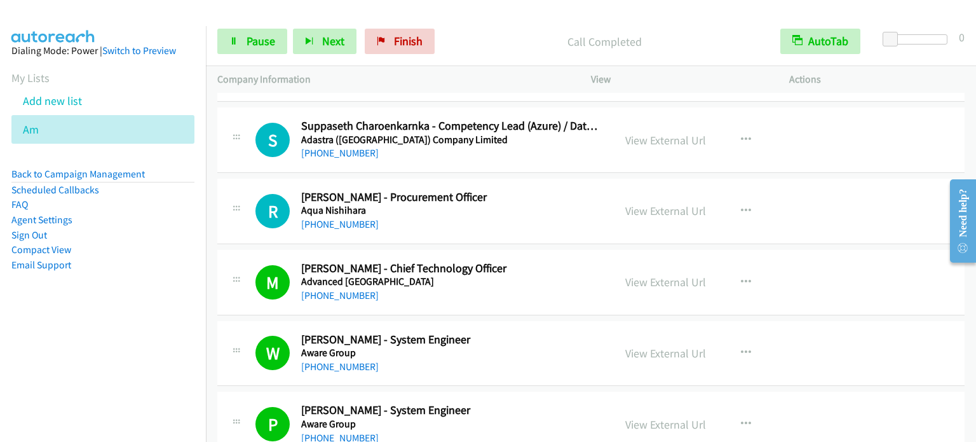
click at [140, 315] on aside "Dialing Mode: Power | Switch to Preview My Lists Add new list Am Back to Campai…" at bounding box center [103, 178] width 206 height 304
click at [247, 39] on span "Pause" at bounding box center [261, 41] width 29 height 15
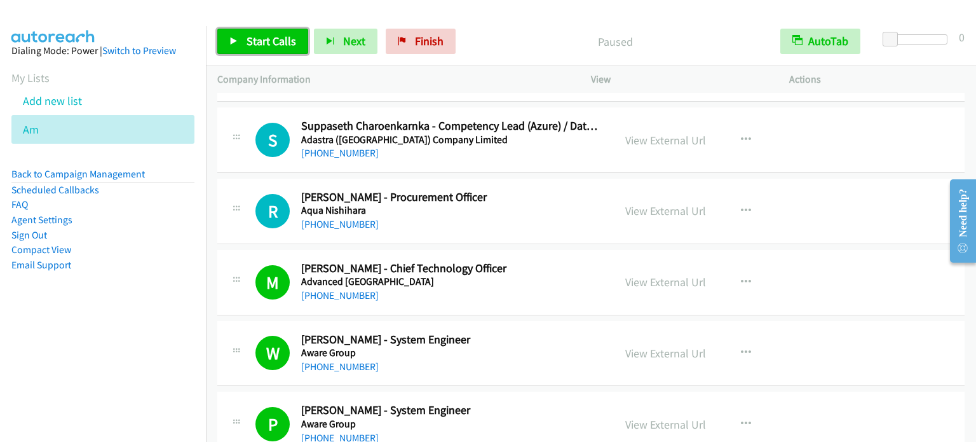
click at [277, 42] on span "Start Calls" at bounding box center [272, 41] width 50 height 15
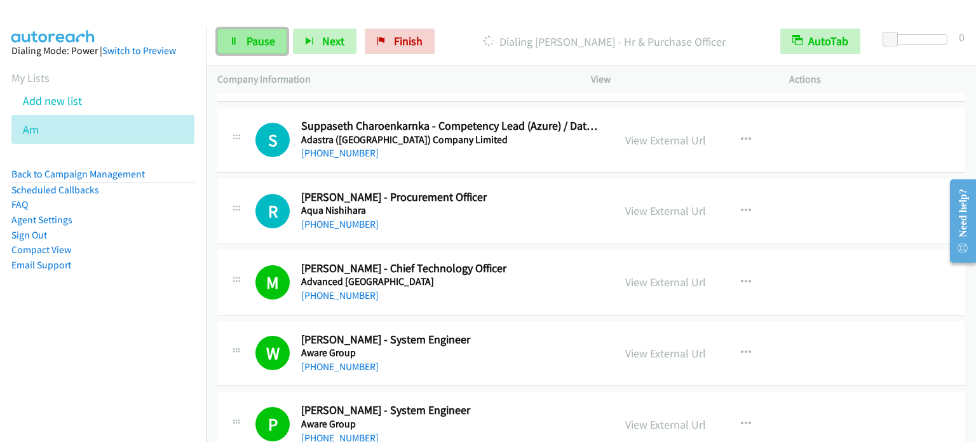
click at [257, 37] on span "Pause" at bounding box center [261, 41] width 29 height 15
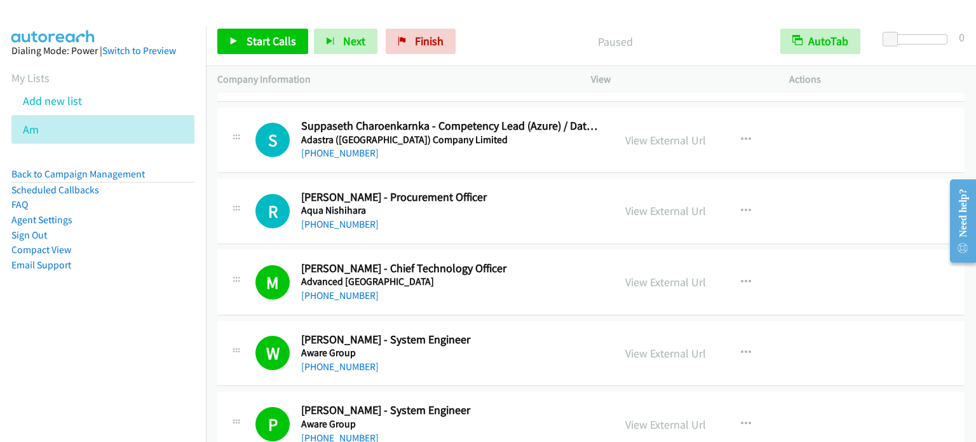
click at [529, 15] on div at bounding box center [482, 24] width 965 height 49
click at [264, 46] on span "Start Calls" at bounding box center [272, 41] width 50 height 15
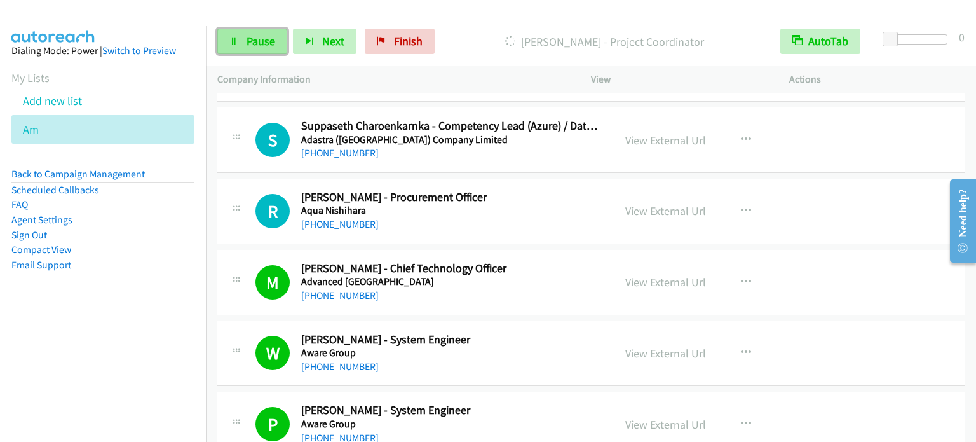
click at [261, 43] on span "Pause" at bounding box center [261, 41] width 29 height 15
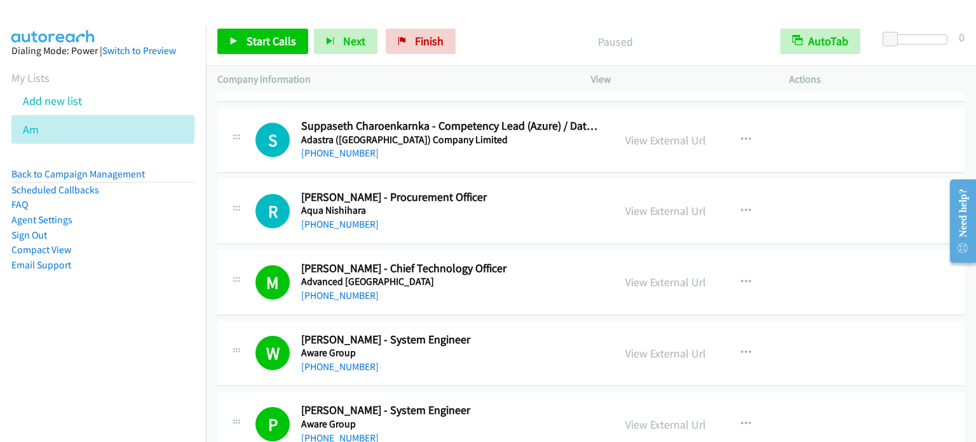
click at [107, 309] on aside "Dialing Mode: Power | Switch to Preview My Lists Add new list Am Back to Campai…" at bounding box center [103, 178] width 206 height 304
click at [265, 40] on span "Start Calls" at bounding box center [272, 41] width 50 height 15
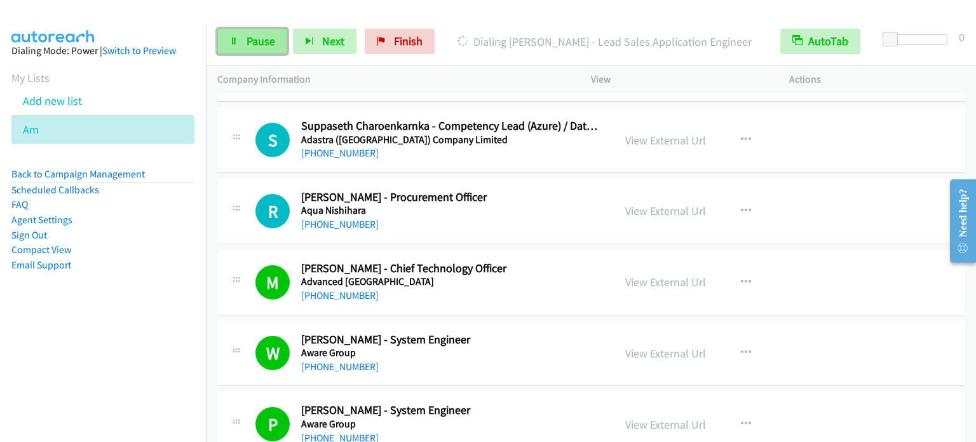
click at [244, 50] on link "Pause" at bounding box center [252, 41] width 70 height 25
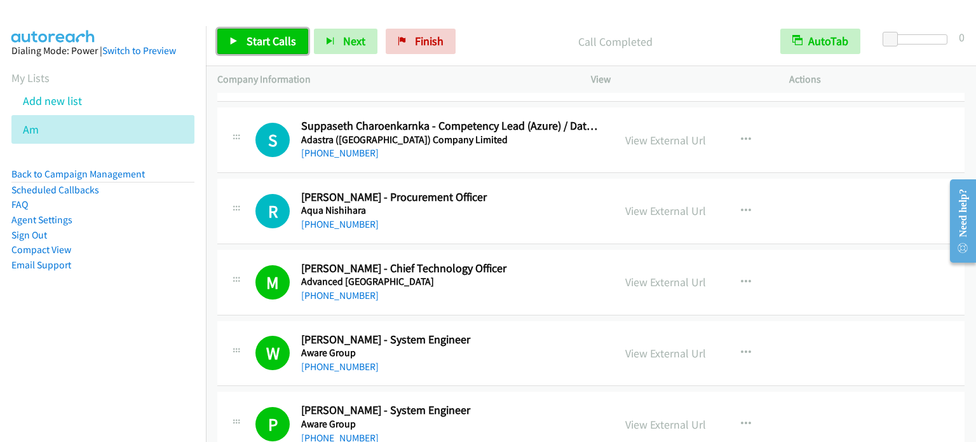
click at [269, 37] on span "Start Calls" at bounding box center [272, 41] width 50 height 15
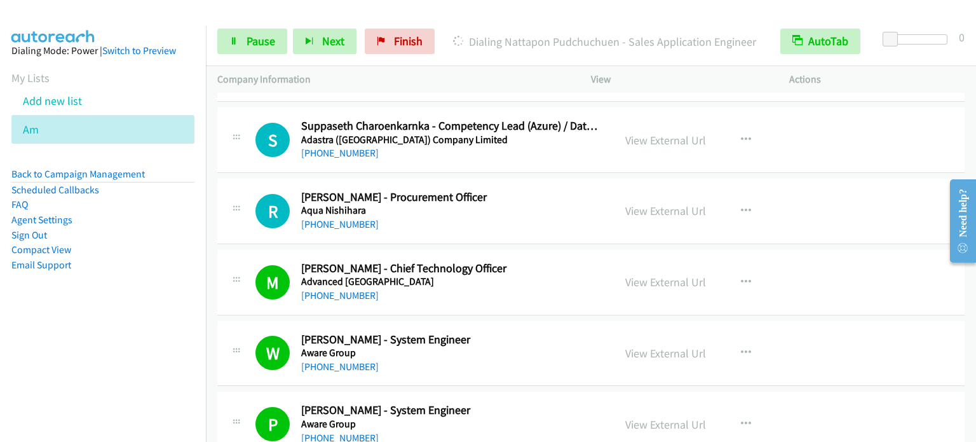
click at [163, 245] on li "Compact View" at bounding box center [102, 249] width 183 height 15
click at [260, 43] on span "Pause" at bounding box center [261, 41] width 29 height 15
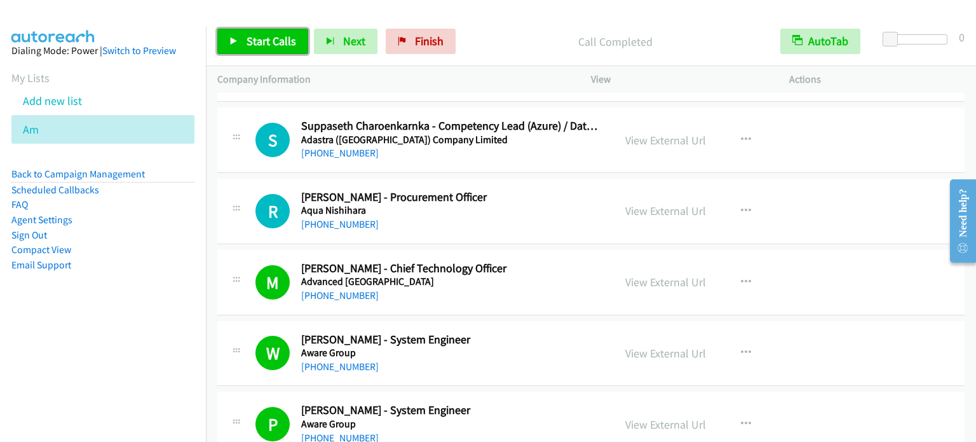
click at [277, 34] on span "Start Calls" at bounding box center [272, 41] width 50 height 15
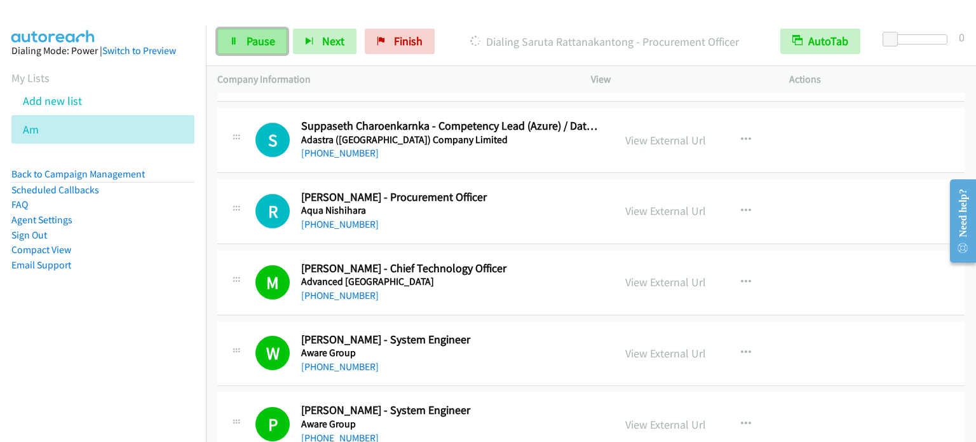
click at [256, 46] on span "Pause" at bounding box center [261, 41] width 29 height 15
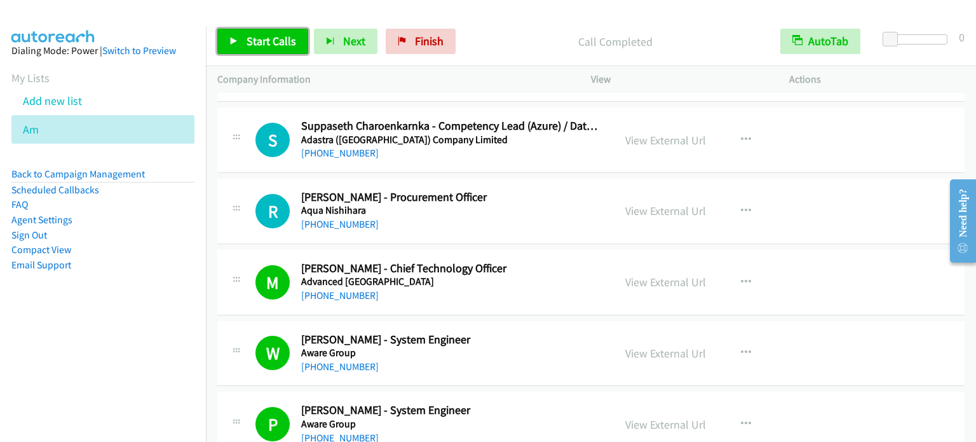
click at [263, 40] on span "Start Calls" at bounding box center [272, 41] width 50 height 15
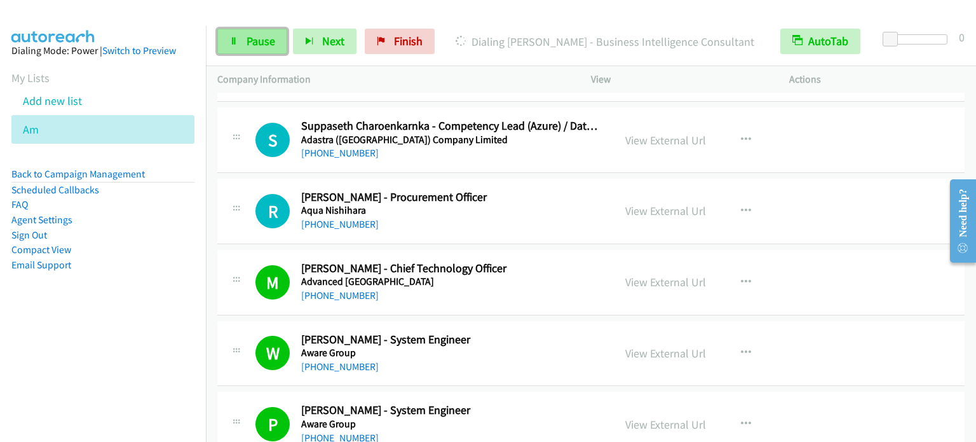
click at [237, 38] on icon at bounding box center [233, 41] width 9 height 9
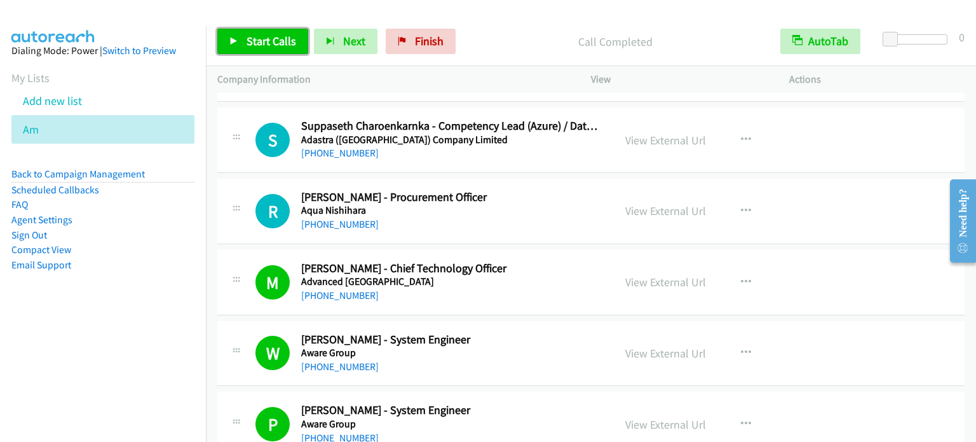
click at [273, 45] on span "Start Calls" at bounding box center [272, 41] width 50 height 15
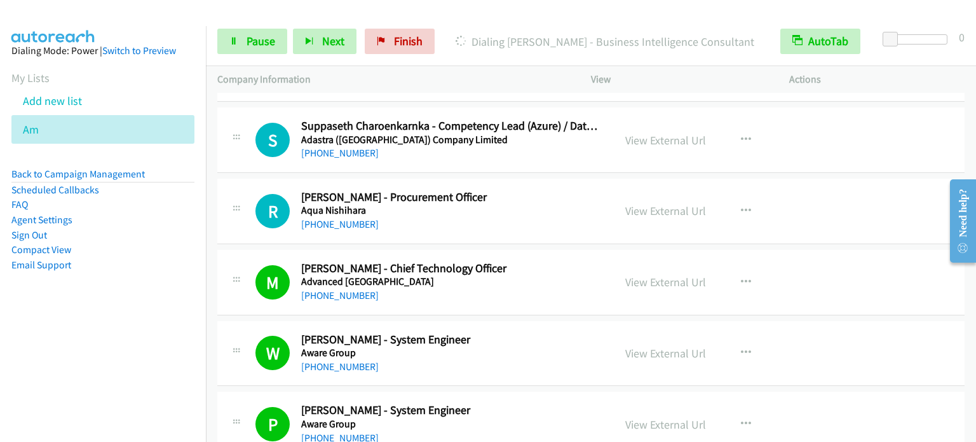
click at [132, 311] on aside "Dialing Mode: Power | Switch to Preview My Lists Add new list Am Back to Campai…" at bounding box center [103, 178] width 206 height 304
click at [254, 41] on span "Pause" at bounding box center [261, 41] width 29 height 15
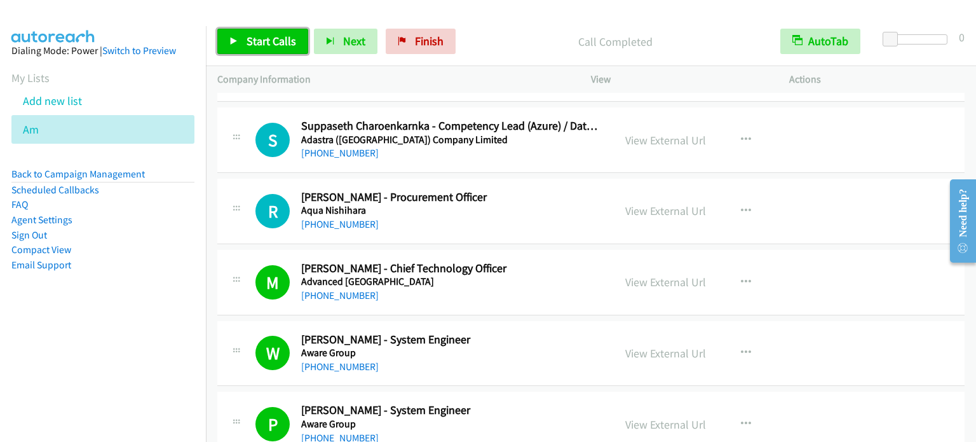
click at [248, 51] on link "Start Calls" at bounding box center [262, 41] width 91 height 25
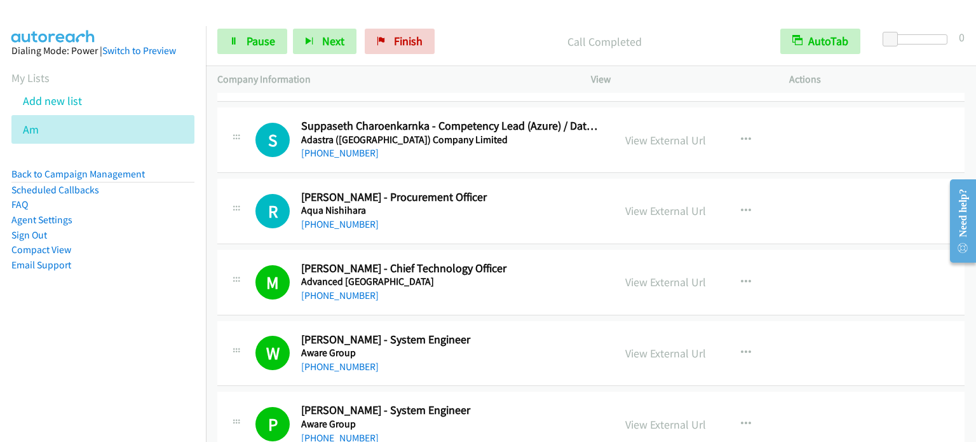
click at [158, 270] on li "Email Support" at bounding box center [102, 264] width 183 height 15
click at [178, 262] on li "Email Support" at bounding box center [102, 264] width 183 height 15
click at [250, 37] on span "Pause" at bounding box center [261, 41] width 29 height 15
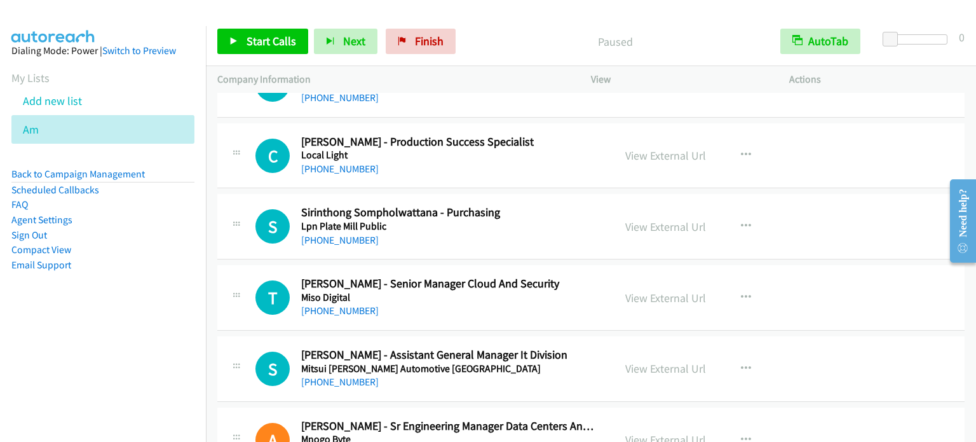
scroll to position [6366, 0]
click at [741, 293] on icon "button" at bounding box center [746, 298] width 10 height 10
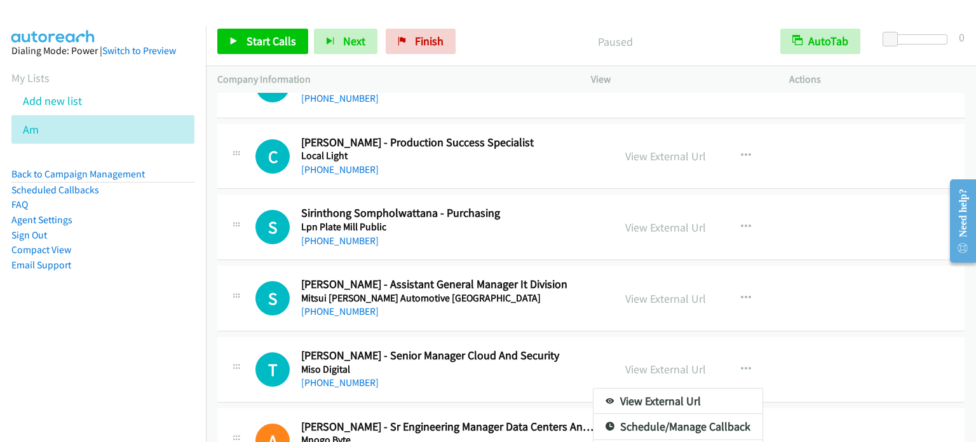
click at [137, 316] on aside "Dialing Mode: Power | Switch to Preview My Lists Add new list Am Back to Campai…" at bounding box center [103, 178] width 206 height 304
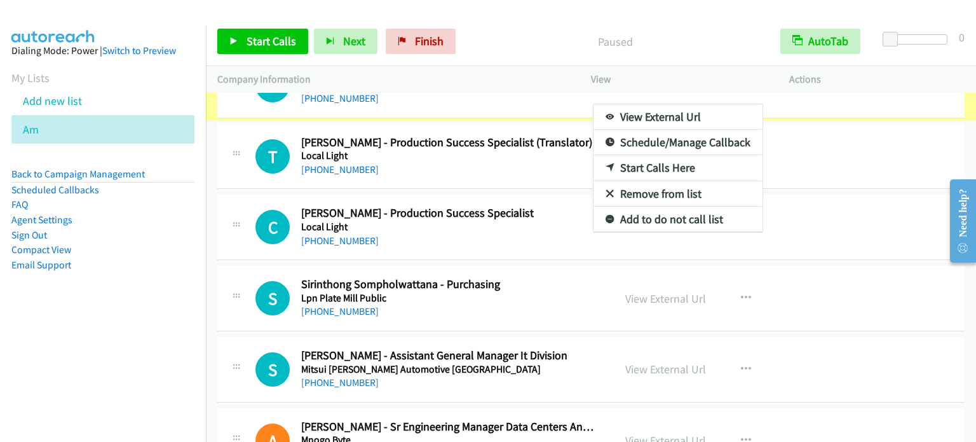
scroll to position [6412, 0]
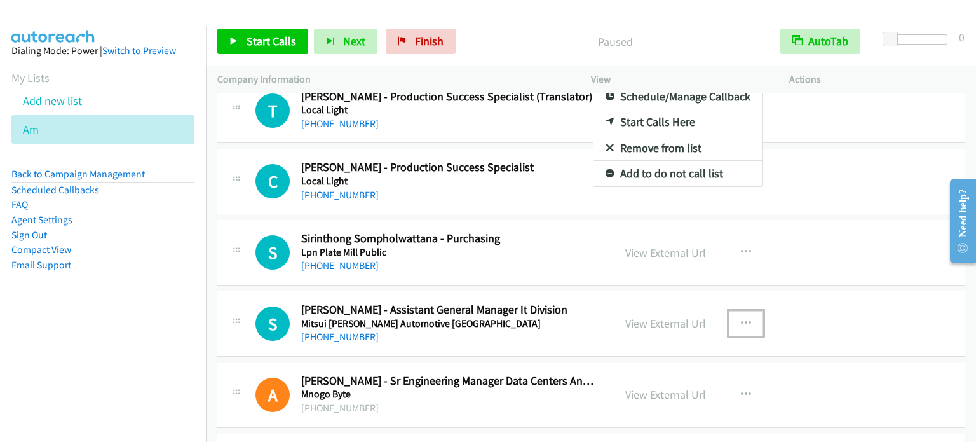
click at [741, 318] on icon "button" at bounding box center [746, 323] width 10 height 10
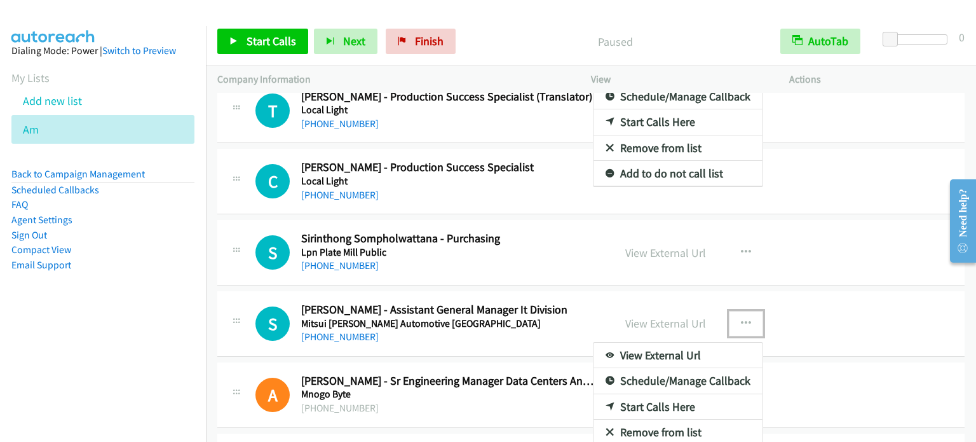
click at [643, 394] on link "Start Calls Here" at bounding box center [677, 406] width 169 height 25
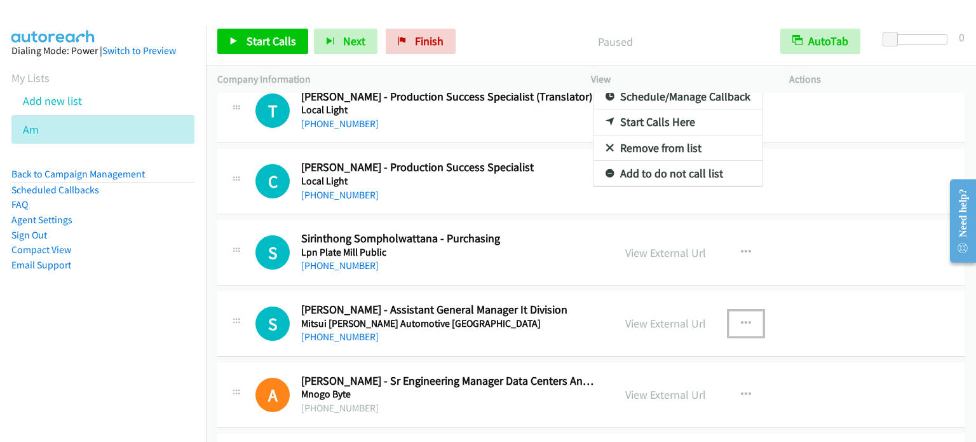
click at [280, 40] on div at bounding box center [488, 221] width 976 height 442
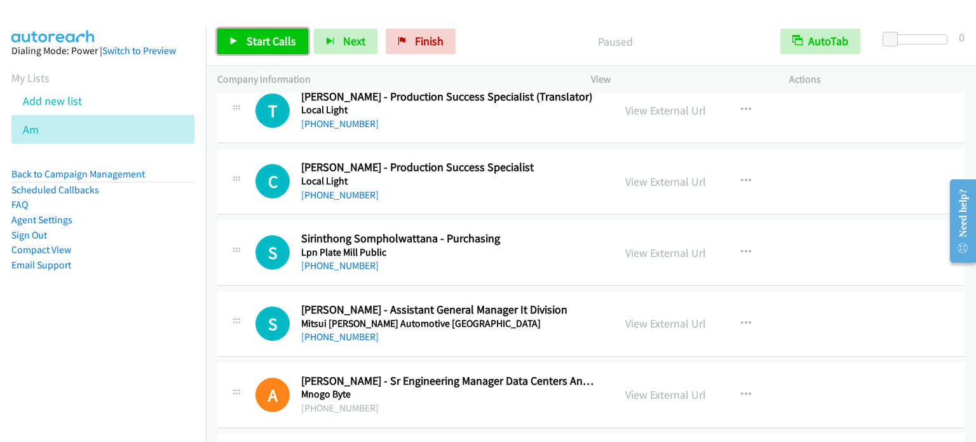
click at [280, 39] on span "Start Calls" at bounding box center [272, 41] width 50 height 15
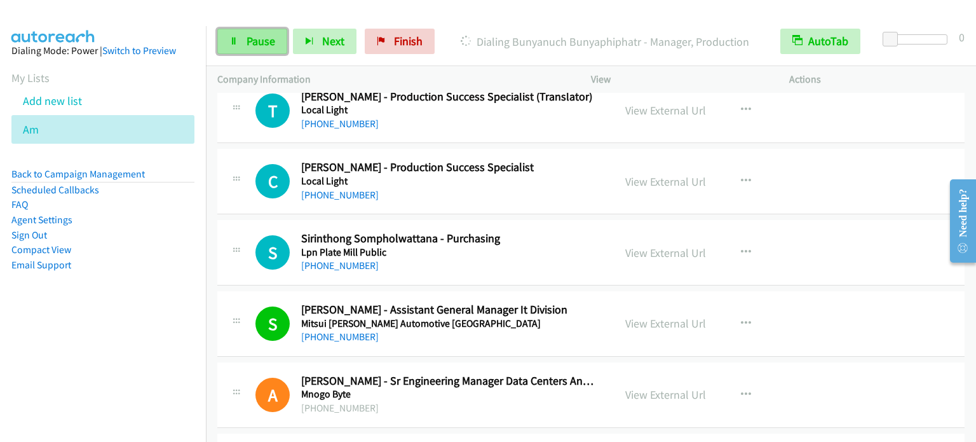
click at [257, 44] on span "Pause" at bounding box center [261, 41] width 29 height 15
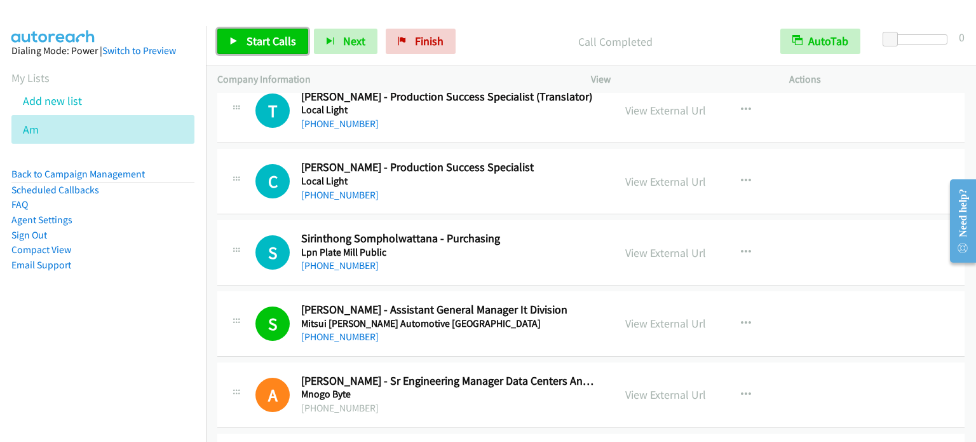
click at [267, 44] on span "Start Calls" at bounding box center [272, 41] width 50 height 15
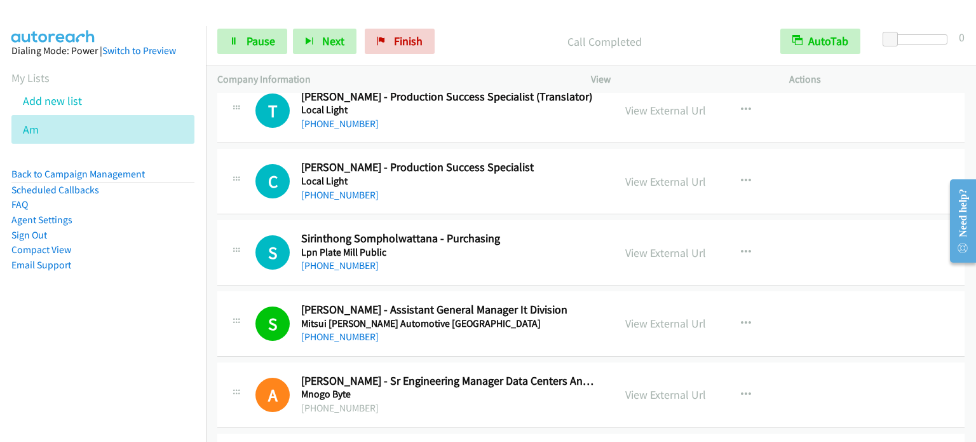
click at [129, 343] on nav "Dialing Mode: Power | Switch to Preview My Lists Add new list Am Back to Campai…" at bounding box center [103, 247] width 207 height 442
click at [259, 43] on span "Pause" at bounding box center [261, 41] width 29 height 15
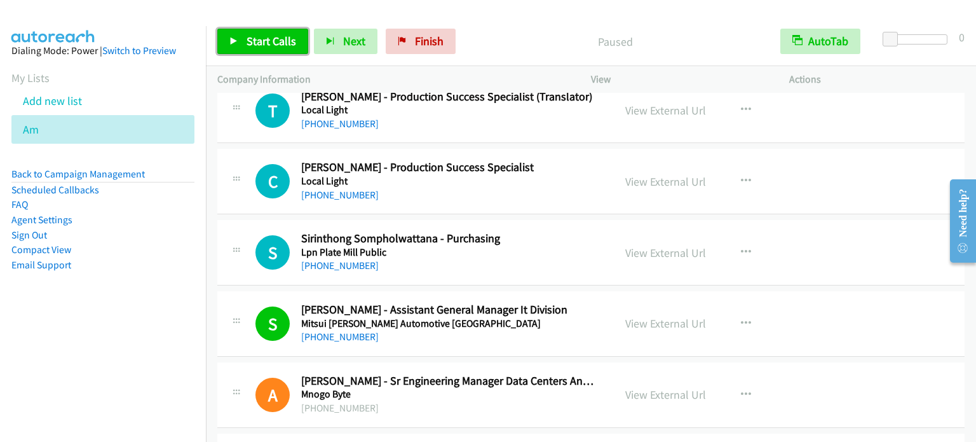
click at [259, 43] on span "Start Calls" at bounding box center [272, 41] width 50 height 15
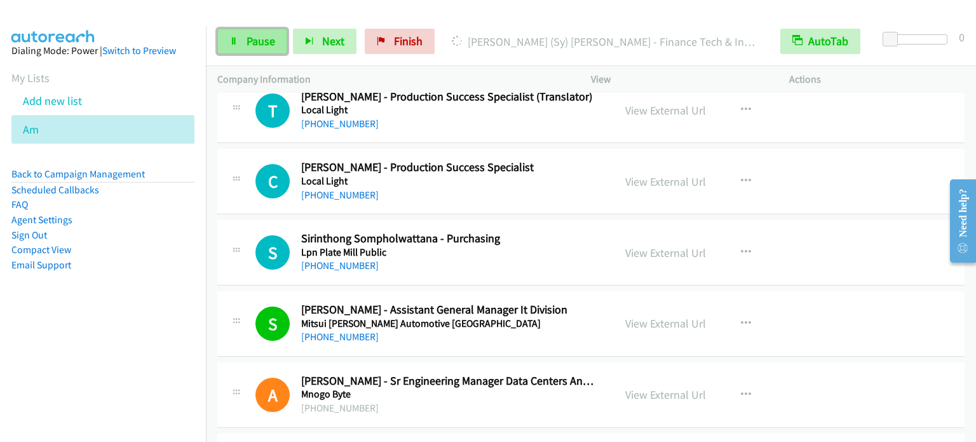
click at [239, 40] on link "Pause" at bounding box center [252, 41] width 70 height 25
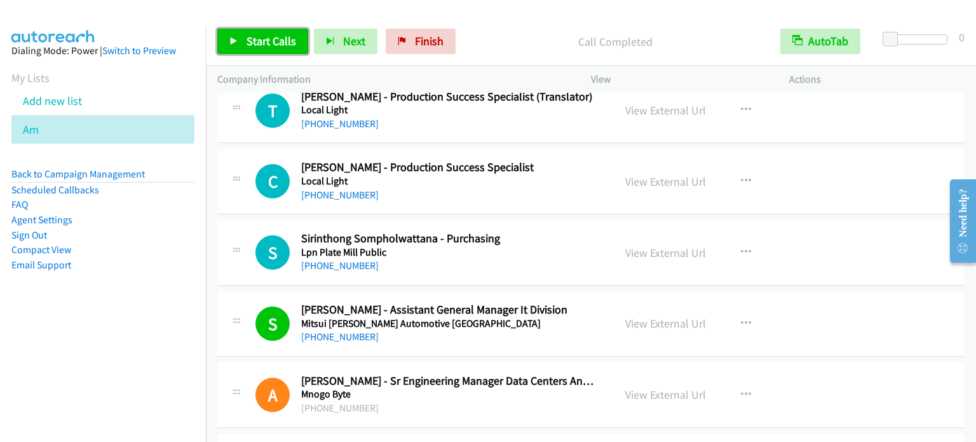
click at [269, 40] on span "Start Calls" at bounding box center [272, 41] width 50 height 15
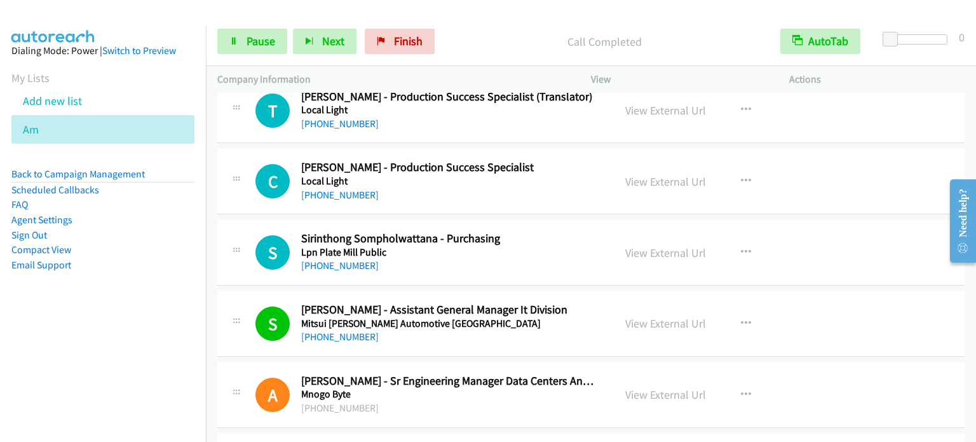
click at [125, 271] on li "Email Support" at bounding box center [102, 264] width 183 height 15
click at [254, 40] on span "Pause" at bounding box center [261, 41] width 29 height 15
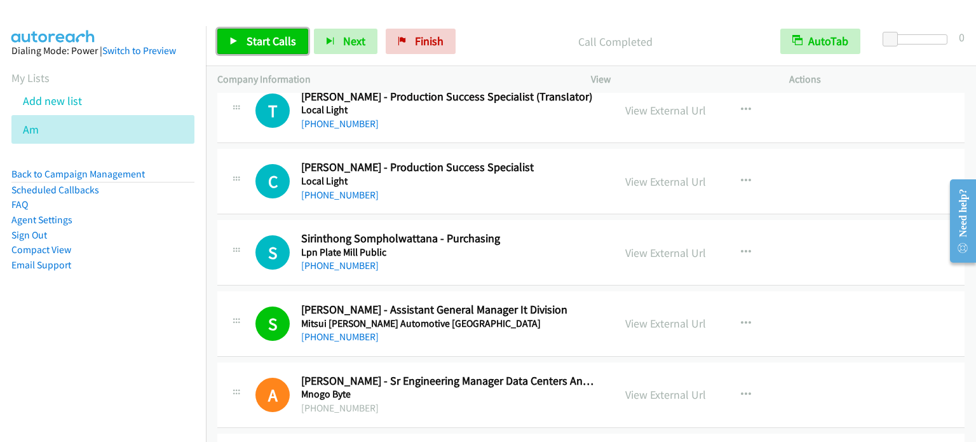
click at [269, 35] on span "Start Calls" at bounding box center [272, 41] width 50 height 15
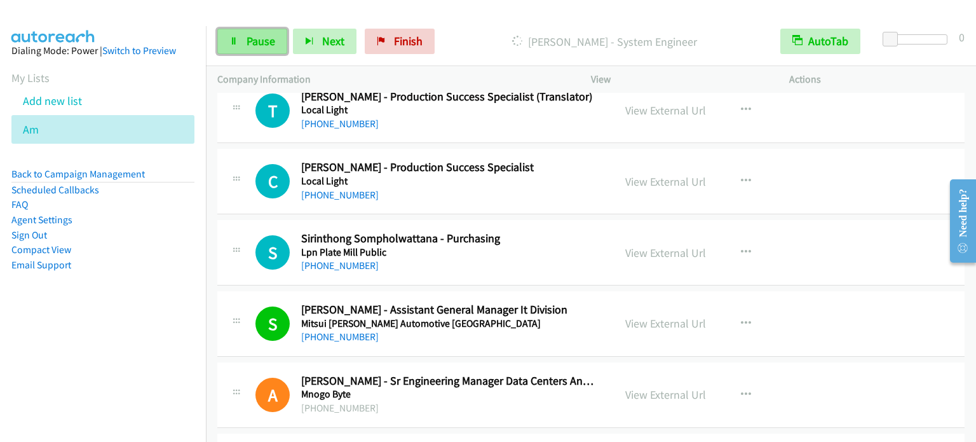
click at [250, 43] on span "Pause" at bounding box center [261, 41] width 29 height 15
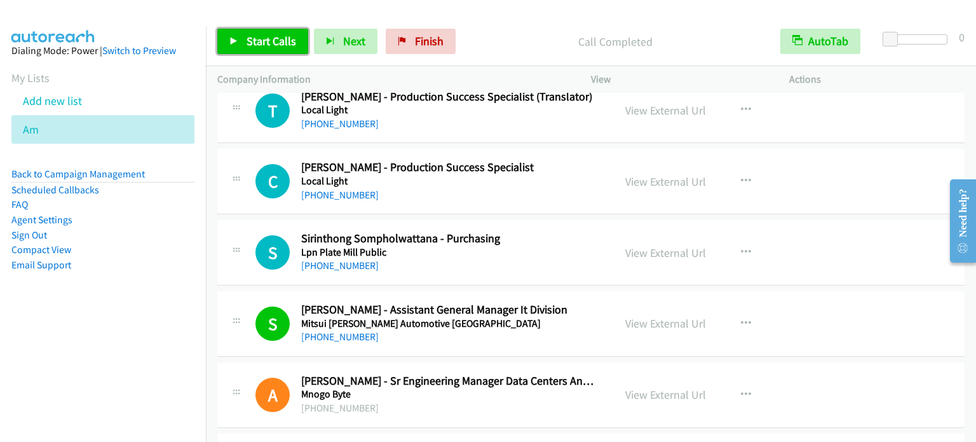
click at [275, 43] on span "Start Calls" at bounding box center [272, 41] width 50 height 15
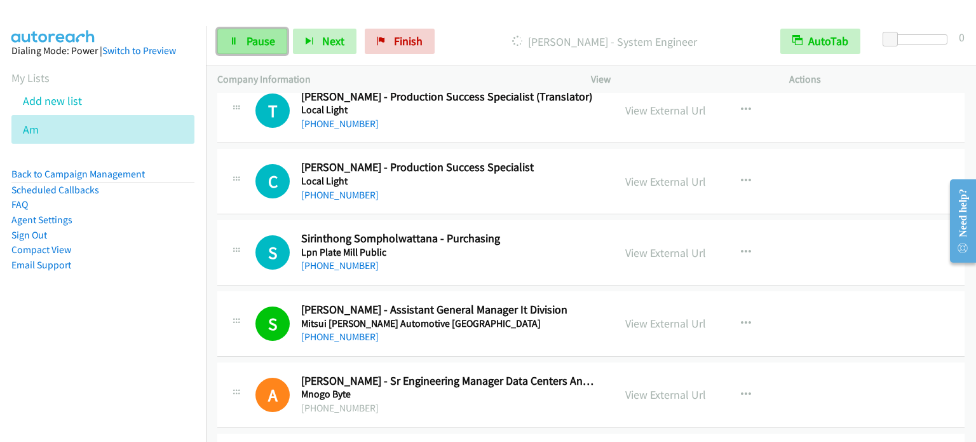
click at [254, 39] on span "Pause" at bounding box center [261, 41] width 29 height 15
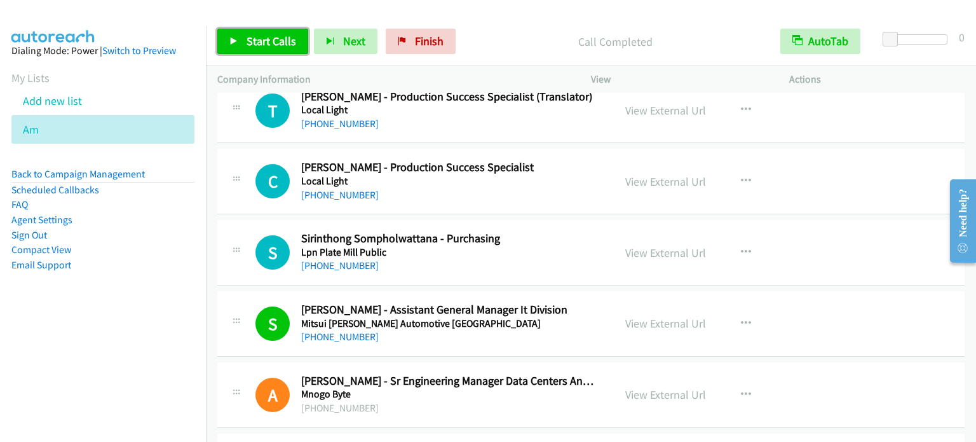
click at [252, 41] on span "Start Calls" at bounding box center [272, 41] width 50 height 15
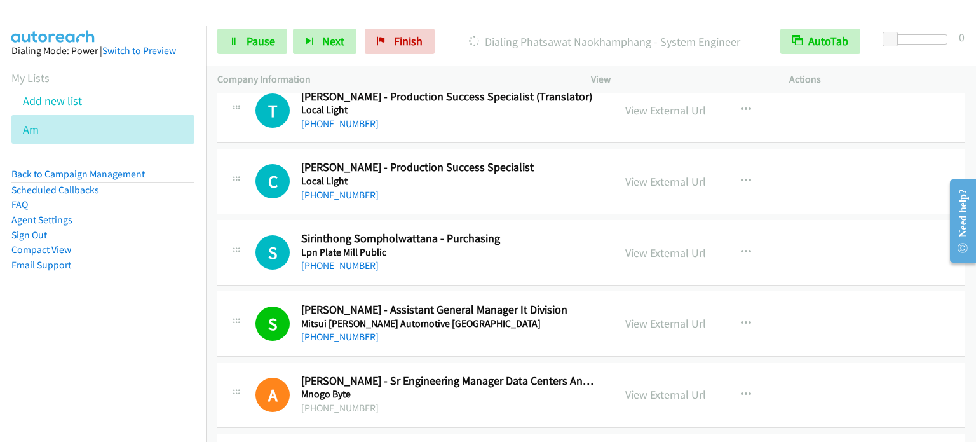
click at [160, 288] on aside "Dialing Mode: Power | Switch to Preview My Lists Add new list Am Back to Campai…" at bounding box center [103, 178] width 206 height 304
click at [239, 45] on link "Pause" at bounding box center [252, 41] width 70 height 25
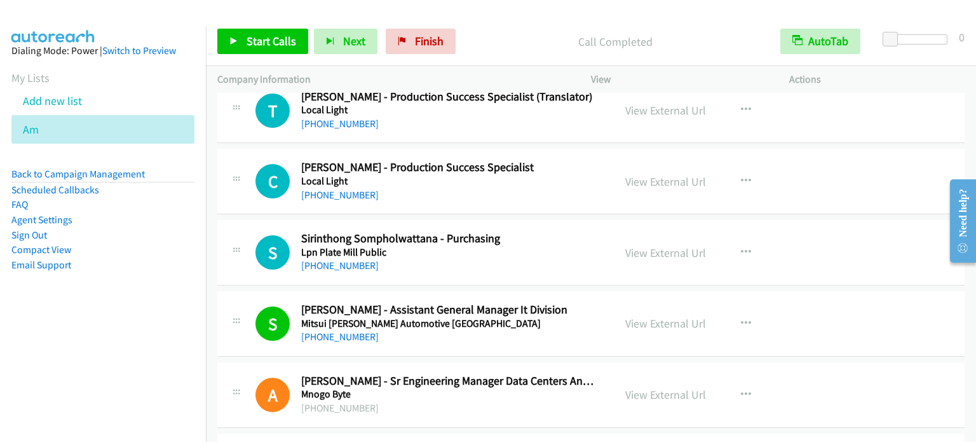
click at [97, 238] on li "Sign Out" at bounding box center [102, 234] width 183 height 15
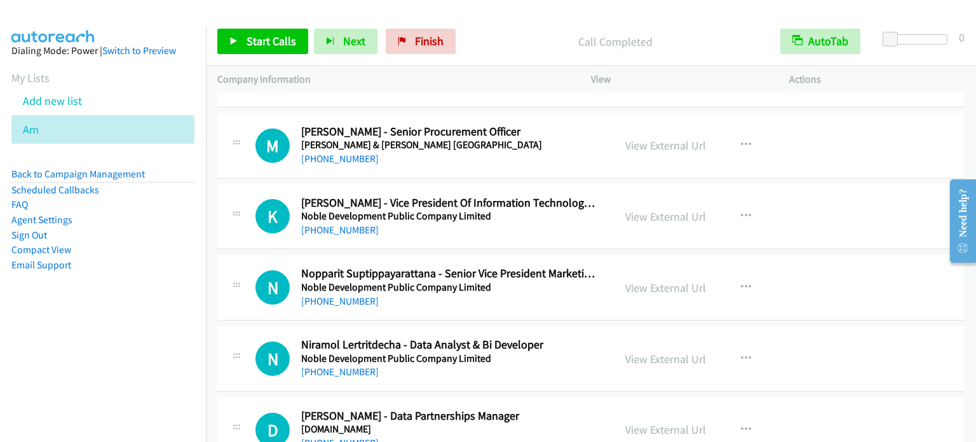
scroll to position [7848, 0]
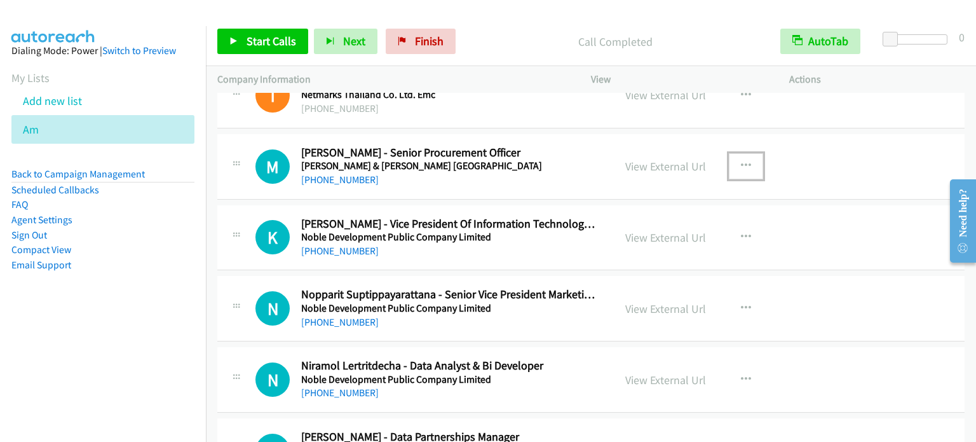
click at [742, 161] on icon "button" at bounding box center [746, 166] width 10 height 10
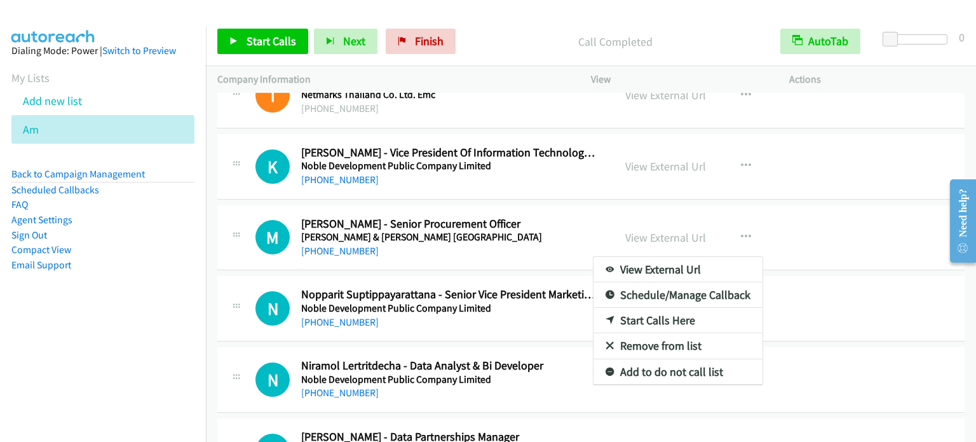
click at [659, 308] on link "Start Calls Here" at bounding box center [677, 320] width 169 height 25
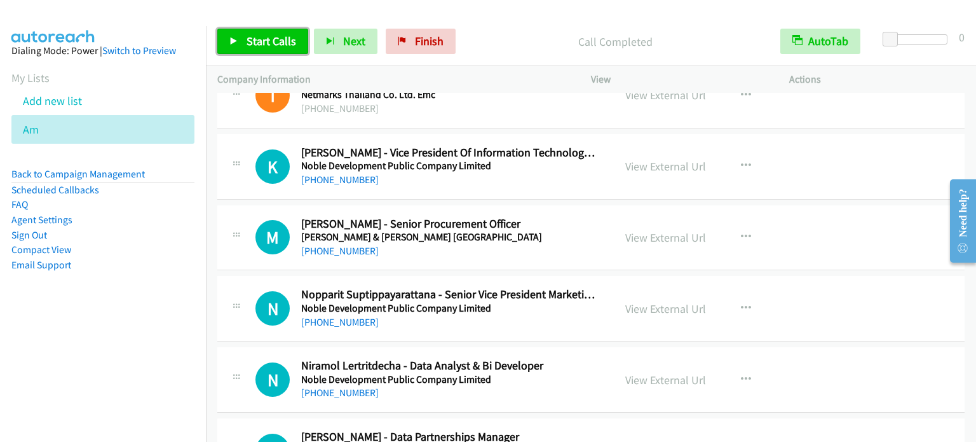
click at [280, 47] on span "Start Calls" at bounding box center [272, 41] width 50 height 15
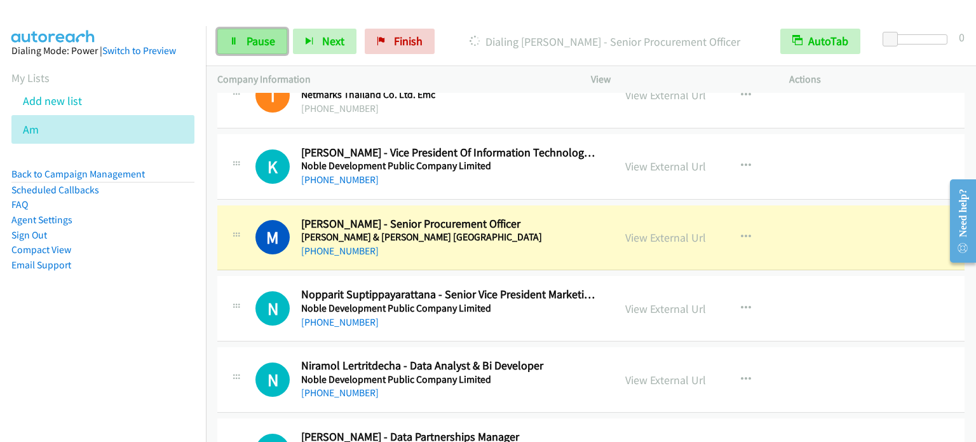
click at [259, 45] on span "Pause" at bounding box center [261, 41] width 29 height 15
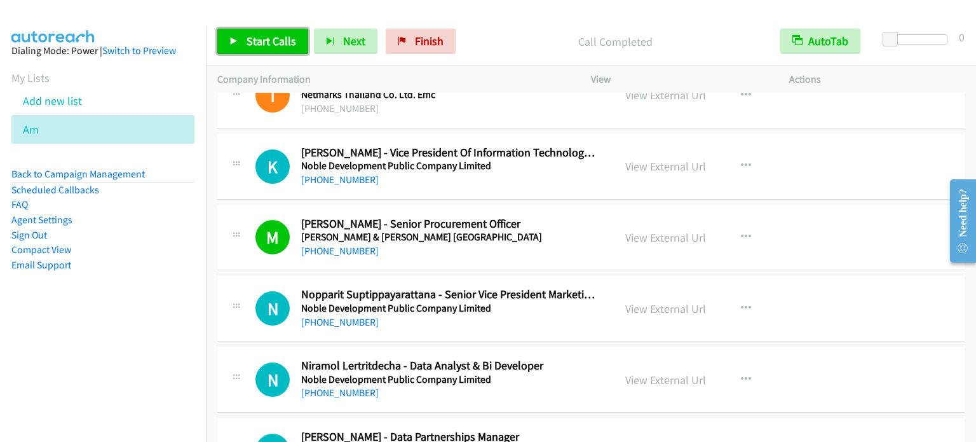
click at [276, 44] on span "Start Calls" at bounding box center [272, 41] width 50 height 15
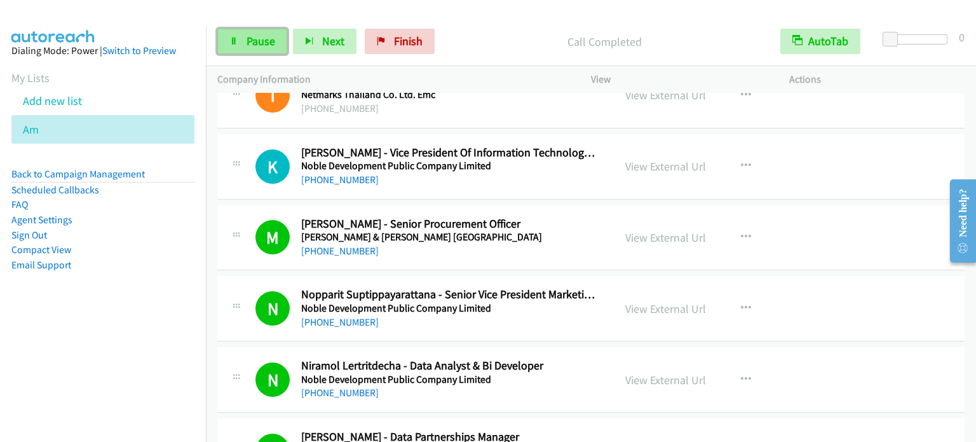
click at [256, 38] on span "Pause" at bounding box center [261, 41] width 29 height 15
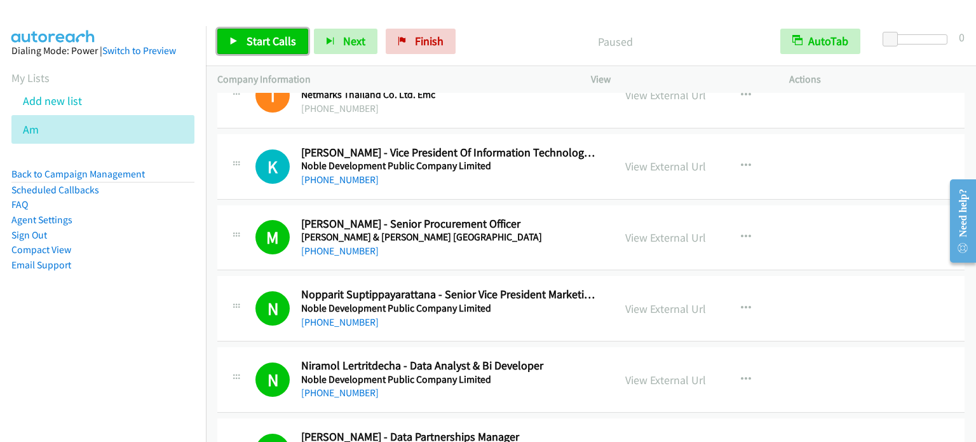
click at [260, 41] on span "Start Calls" at bounding box center [272, 41] width 50 height 15
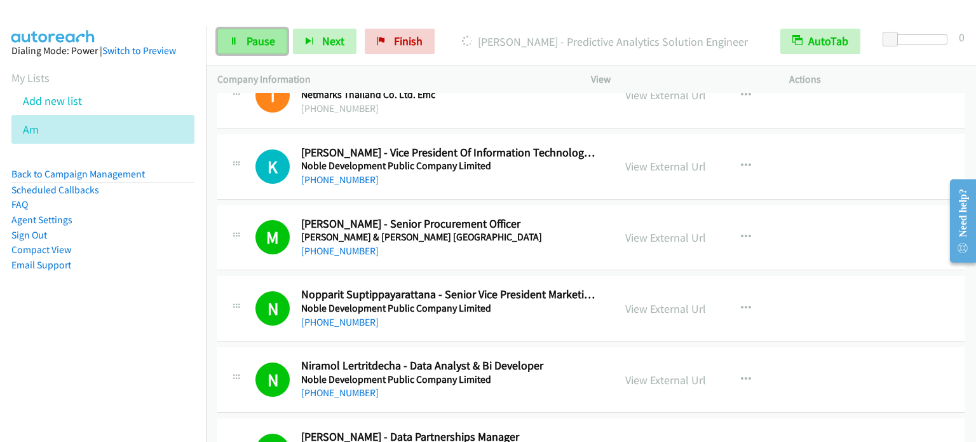
click at [260, 39] on span "Pause" at bounding box center [261, 41] width 29 height 15
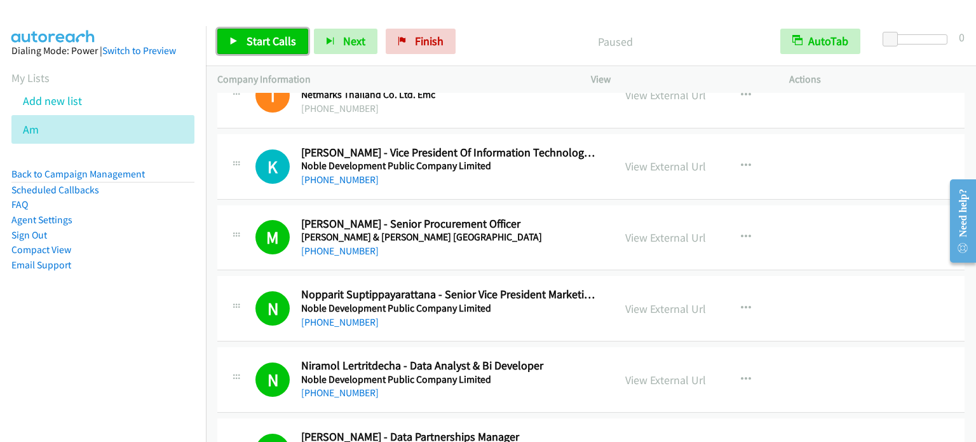
click at [269, 34] on span "Start Calls" at bounding box center [272, 41] width 50 height 15
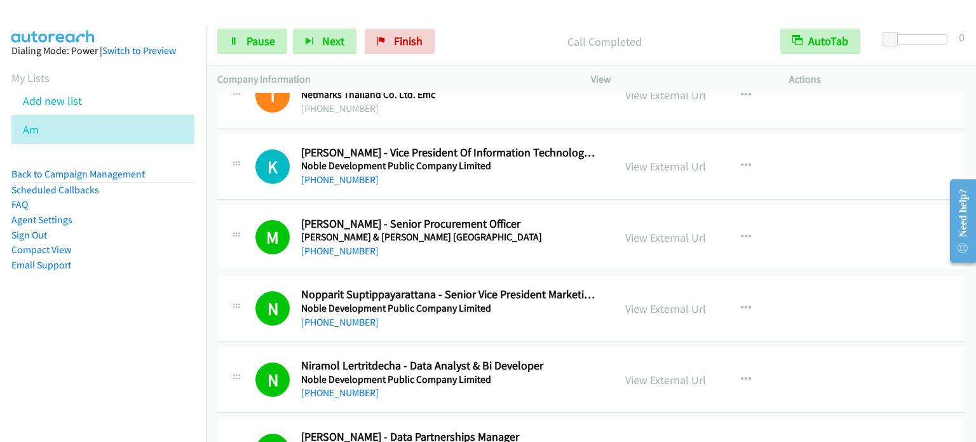
click at [83, 370] on nav "Dialing Mode: Power | Switch to Preview My Lists Add new list Am Back to Campai…" at bounding box center [103, 247] width 207 height 442
click at [268, 25] on div "Start Calls Pause Next Finish Dialing Surachet Wiangnin - Software Developer Au…" at bounding box center [591, 41] width 770 height 49
click at [271, 35] on span "Pause" at bounding box center [261, 41] width 29 height 15
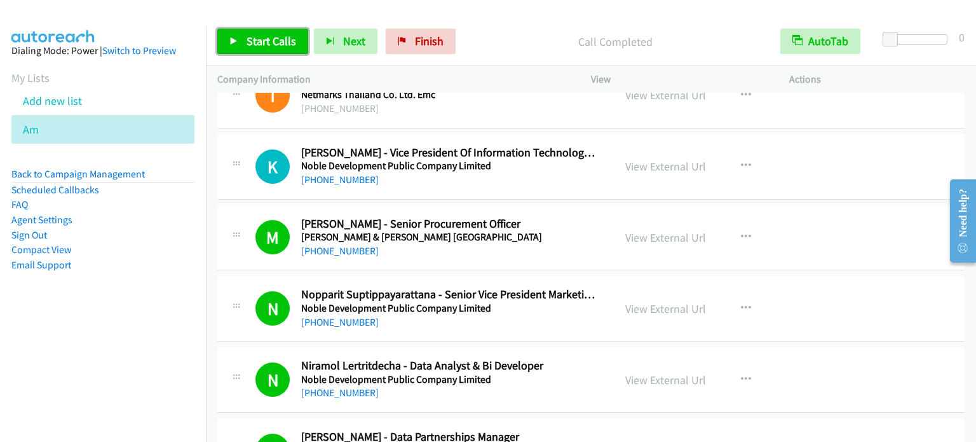
click at [262, 44] on span "Start Calls" at bounding box center [272, 41] width 50 height 15
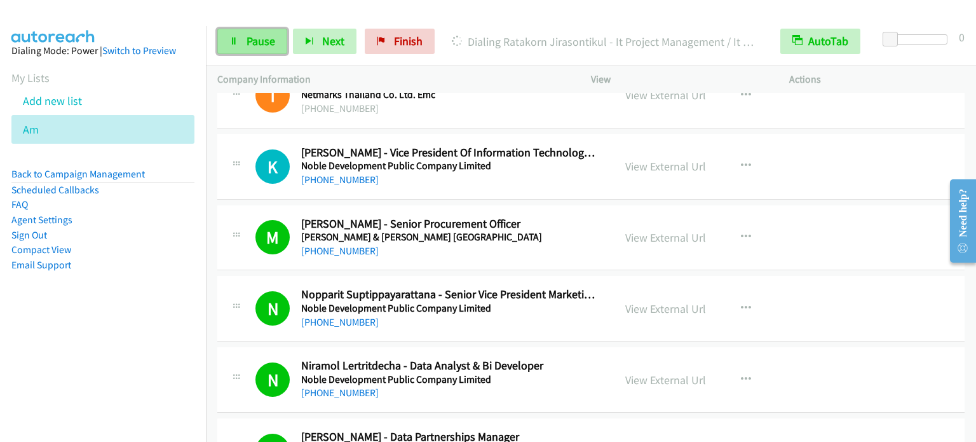
click at [255, 40] on span "Pause" at bounding box center [261, 41] width 29 height 15
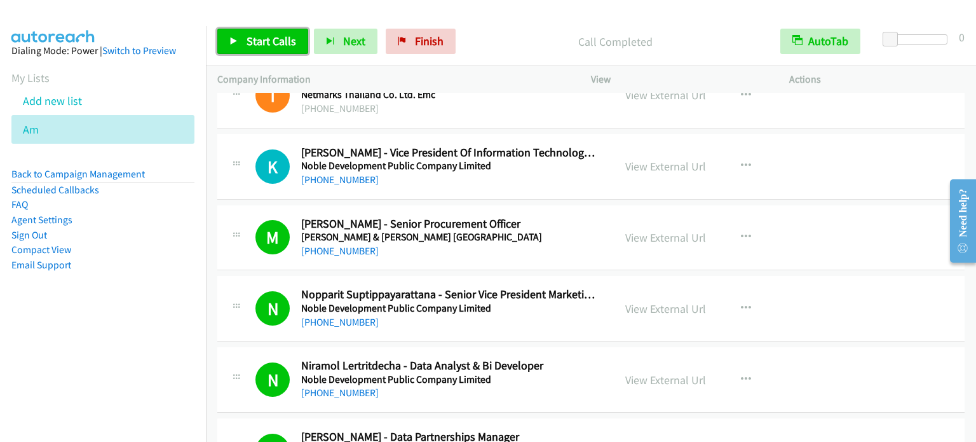
click at [269, 50] on link "Start Calls" at bounding box center [262, 41] width 91 height 25
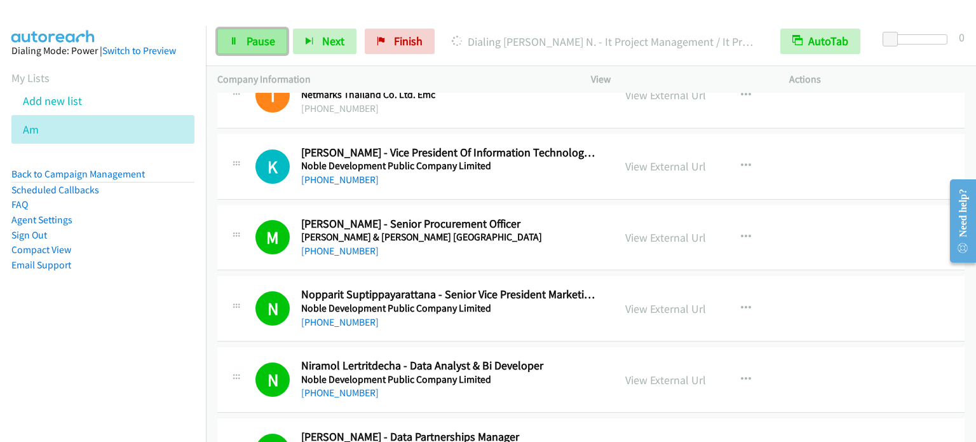
click at [266, 43] on span "Pause" at bounding box center [261, 41] width 29 height 15
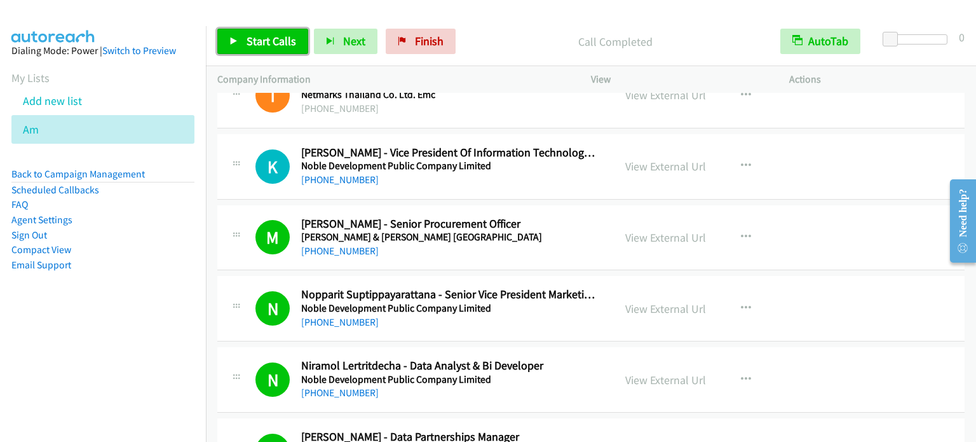
click at [282, 35] on span "Start Calls" at bounding box center [272, 41] width 50 height 15
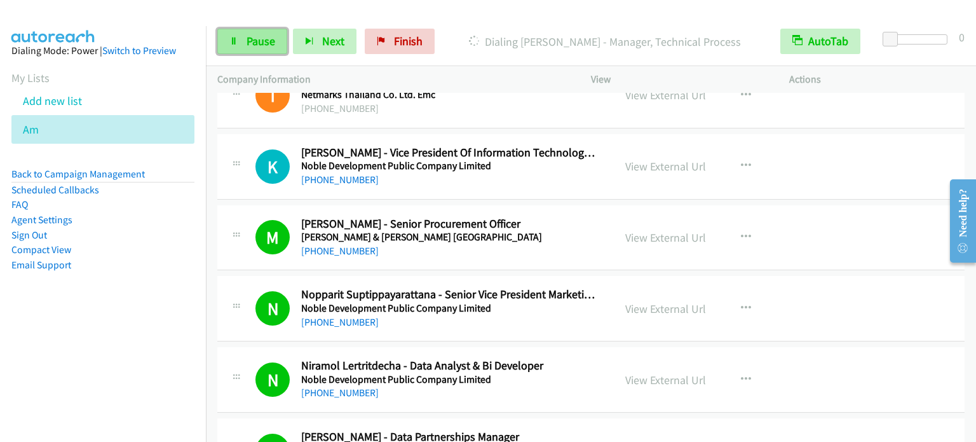
click at [261, 40] on span "Pause" at bounding box center [261, 41] width 29 height 15
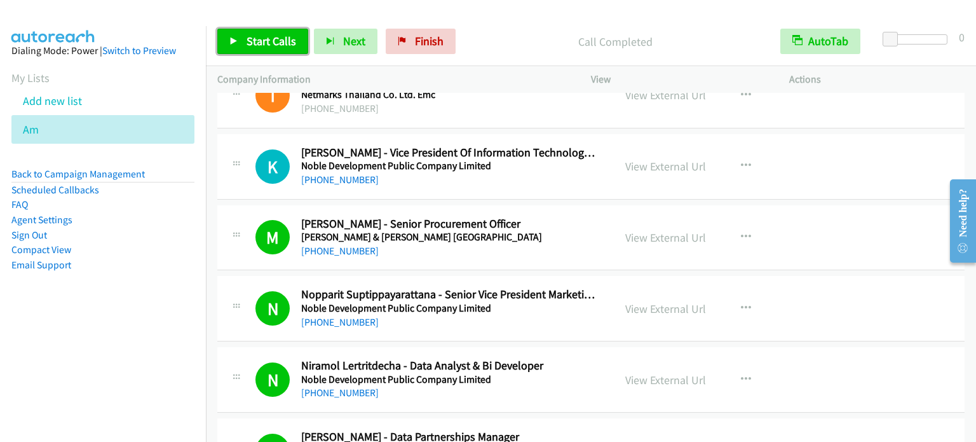
click at [260, 40] on span "Start Calls" at bounding box center [272, 41] width 50 height 15
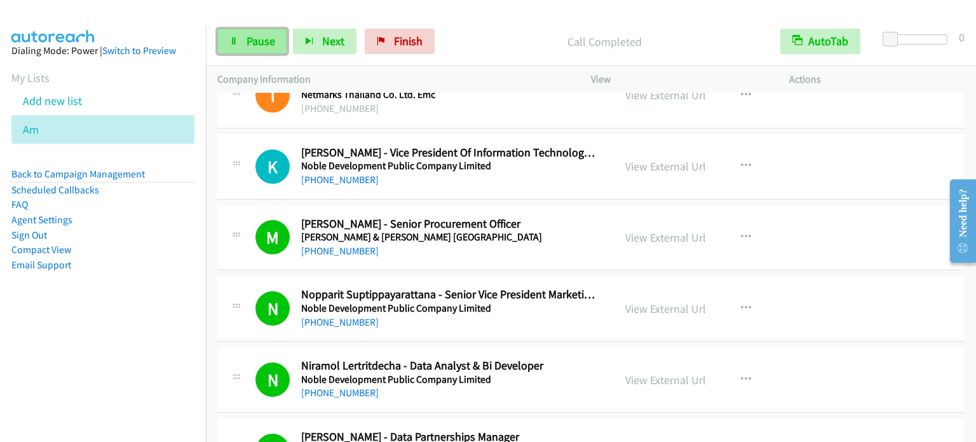
click at [250, 39] on span "Pause" at bounding box center [261, 41] width 29 height 15
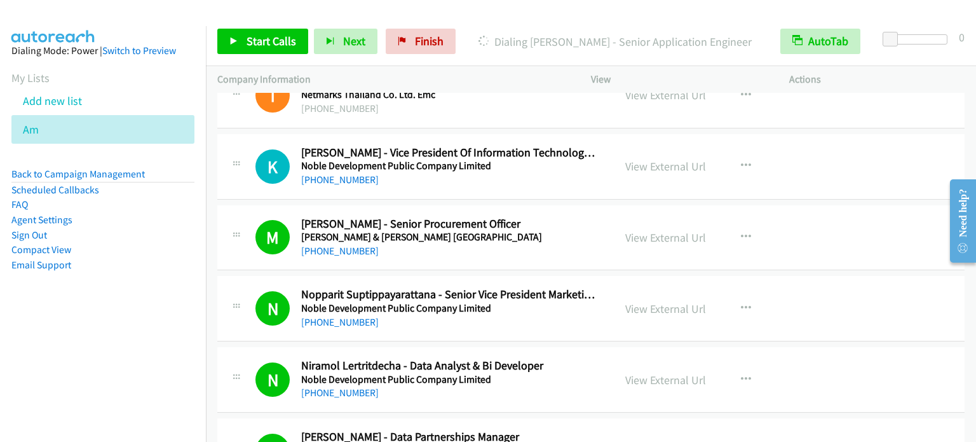
drag, startPoint x: 147, startPoint y: 287, endPoint x: 537, endPoint y: 11, distance: 476.9
click at [147, 288] on aside "Dialing Mode: Power | Switch to Preview My Lists Add new list Am Back to Campai…" at bounding box center [103, 178] width 206 height 304
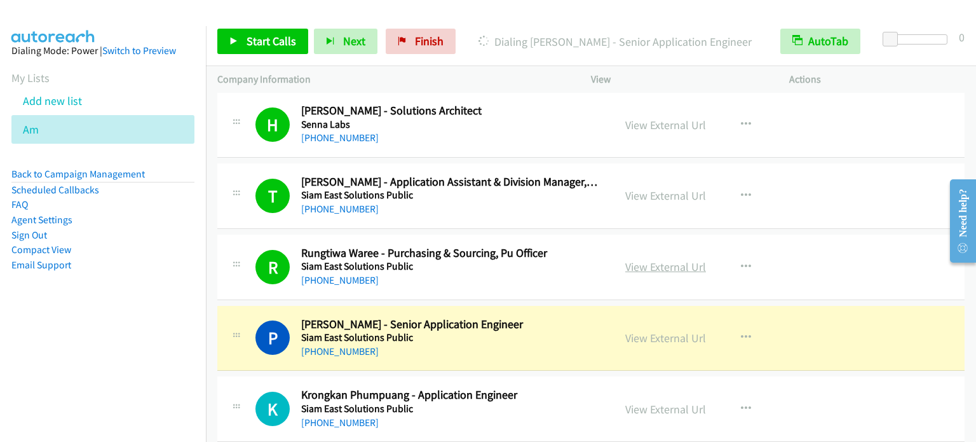
click at [674, 259] on link "View External Url" at bounding box center [665, 266] width 81 height 15
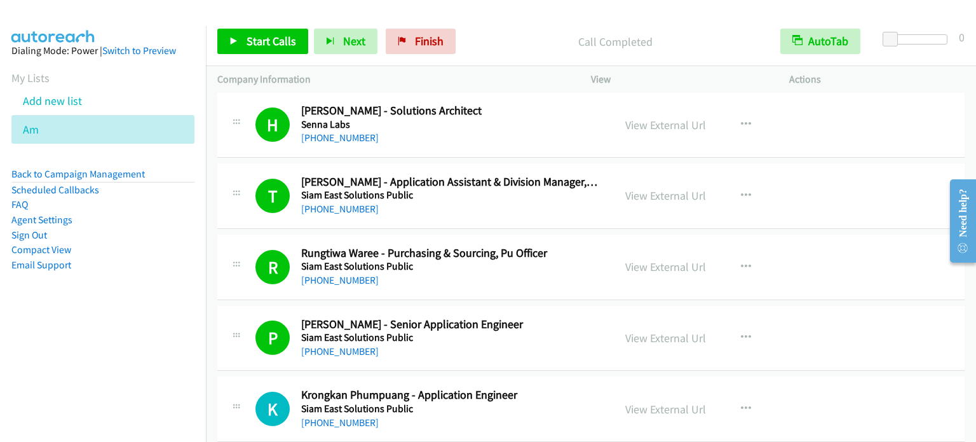
click at [123, 329] on aside "Dialing Mode: Power | Switch to Preview My Lists Add new list Am Back to Campai…" at bounding box center [103, 178] width 206 height 304
click at [65, 381] on nav "Dialing Mode: Power | Switch to Preview My Lists Add new list Am Back to Campai…" at bounding box center [103, 247] width 207 height 442
click at [445, 36] on link "Finish" at bounding box center [421, 41] width 70 height 25
